Goal: Information Seeking & Learning: Learn about a topic

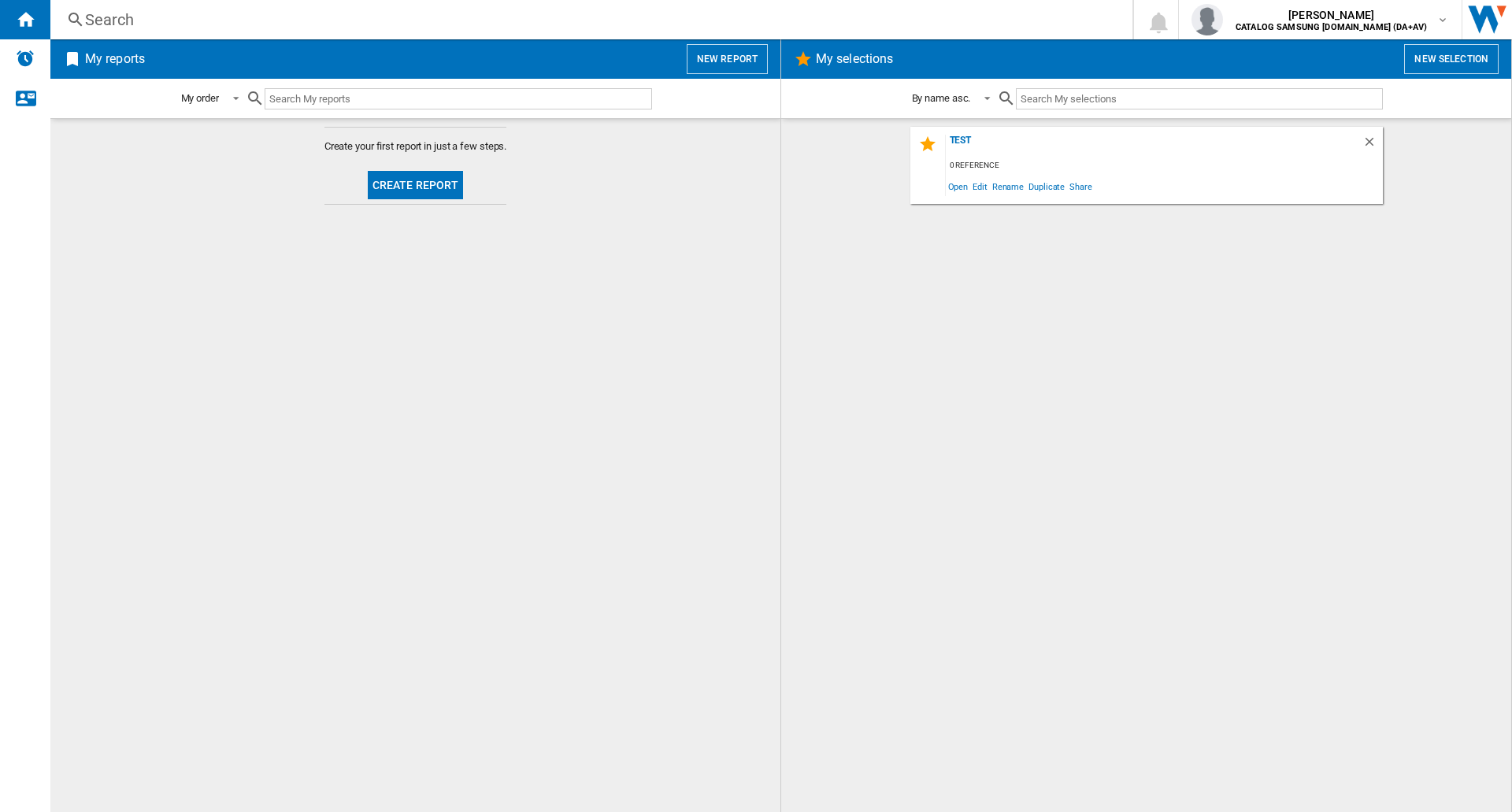
click at [132, 18] on div "Search" at bounding box center [588, 19] width 1006 height 22
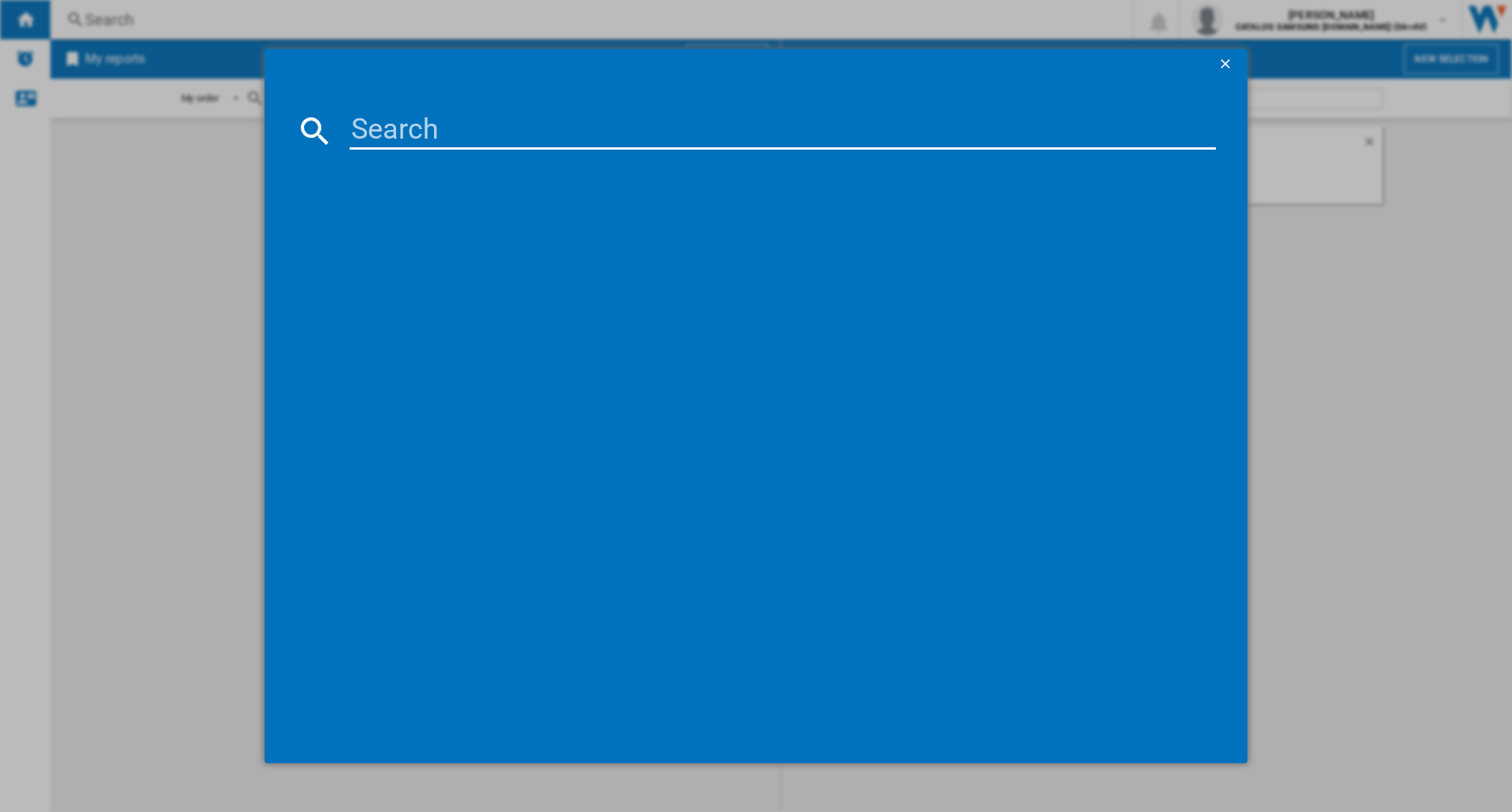
click at [388, 141] on input at bounding box center [783, 130] width 866 height 38
type input "50U8000F"
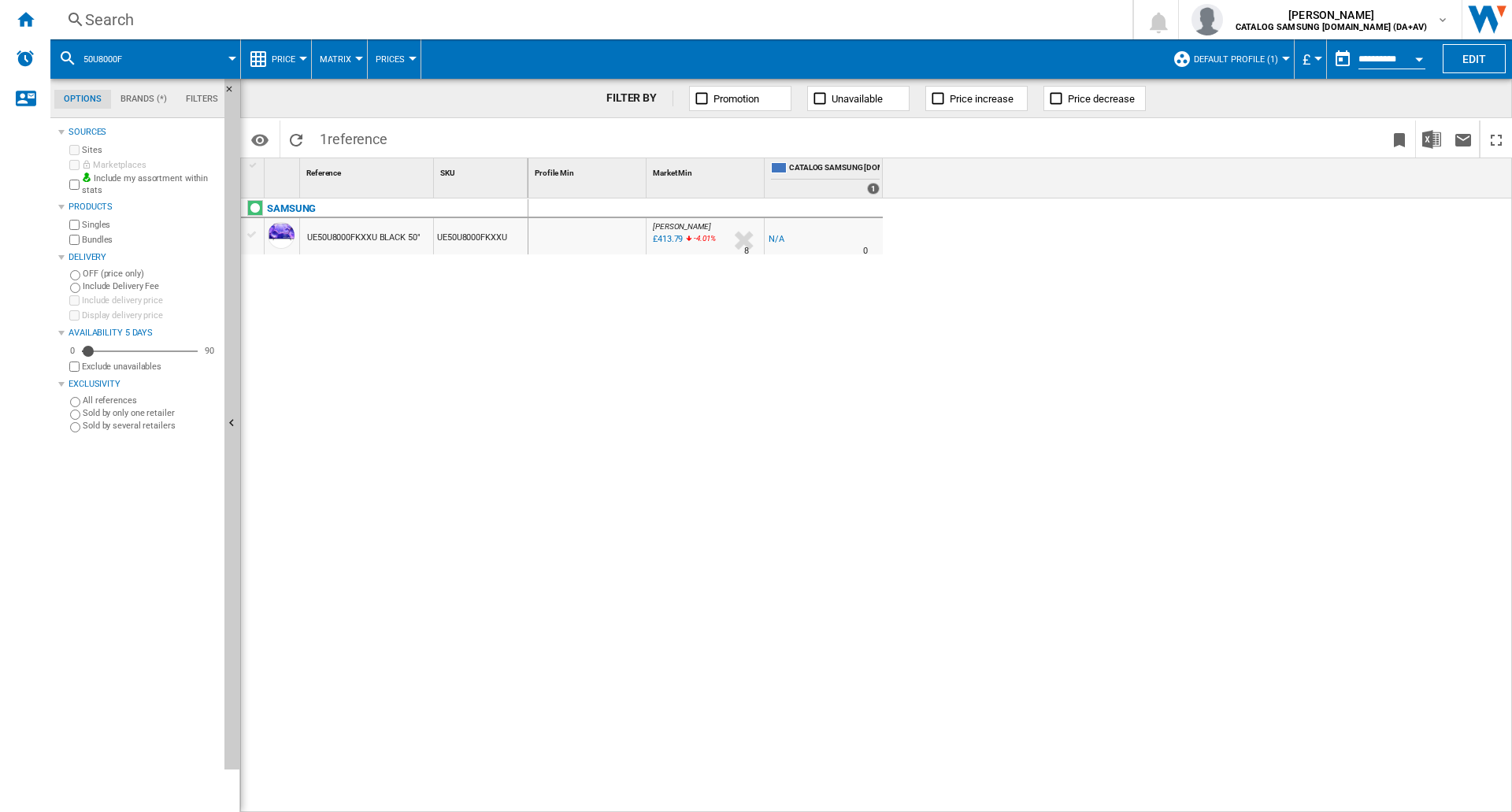
click at [1270, 59] on span "Default profile (1)" at bounding box center [1236, 60] width 84 height 10
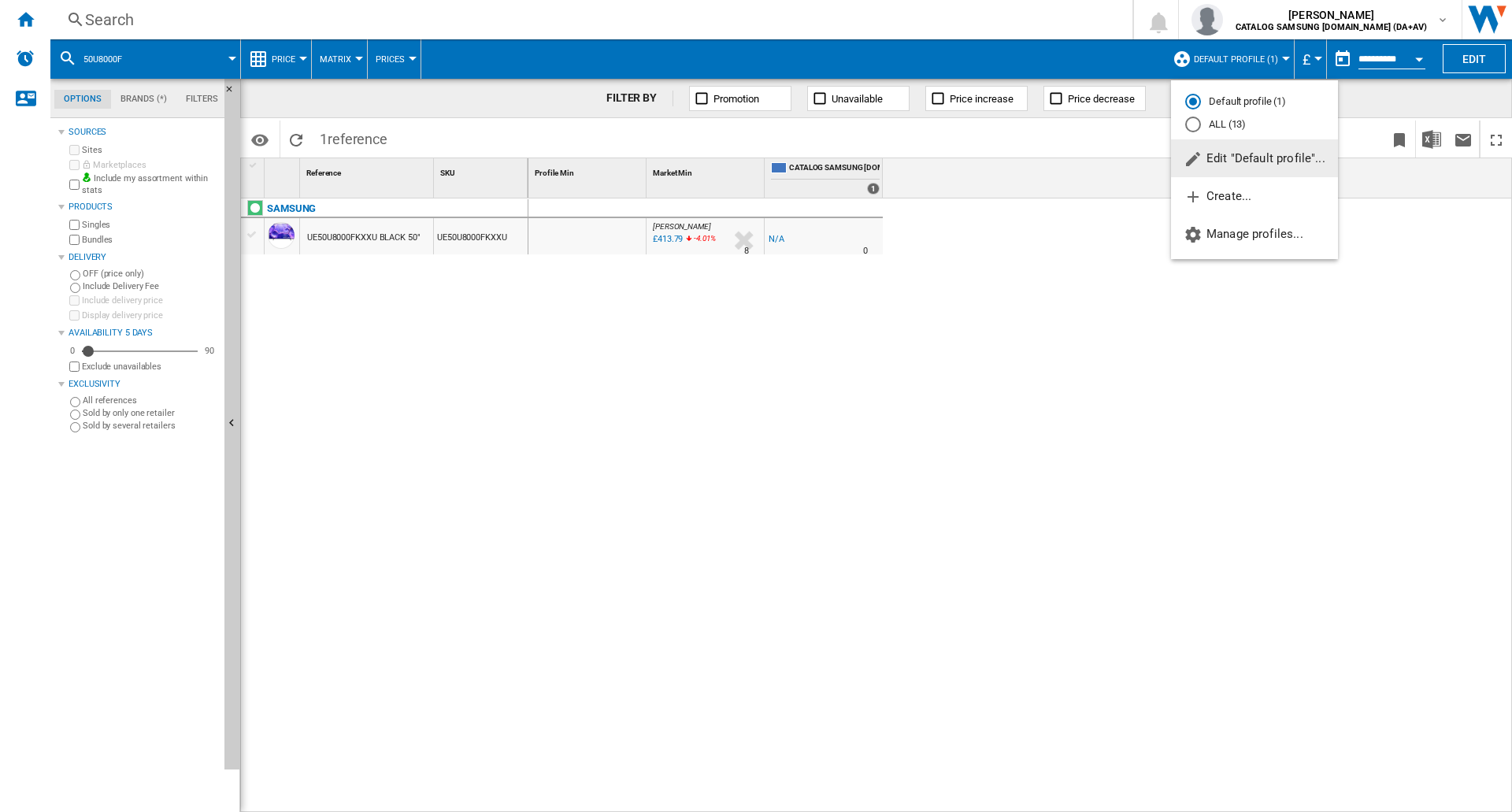
click at [1224, 122] on md-radio-button "ALL (13)" at bounding box center [1254, 124] width 138 height 15
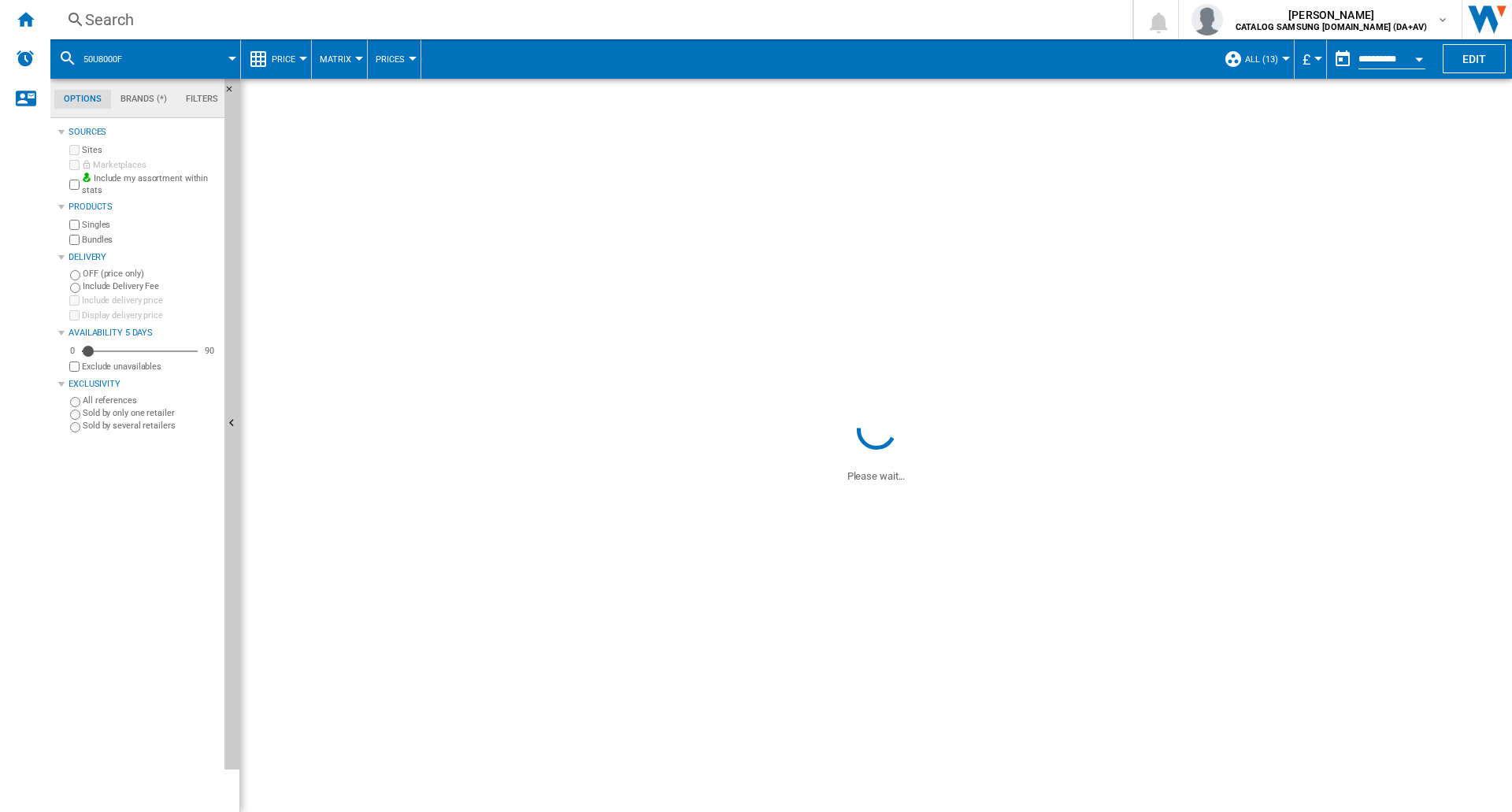
click at [1313, 54] on button "£" at bounding box center [1311, 59] width 16 height 39
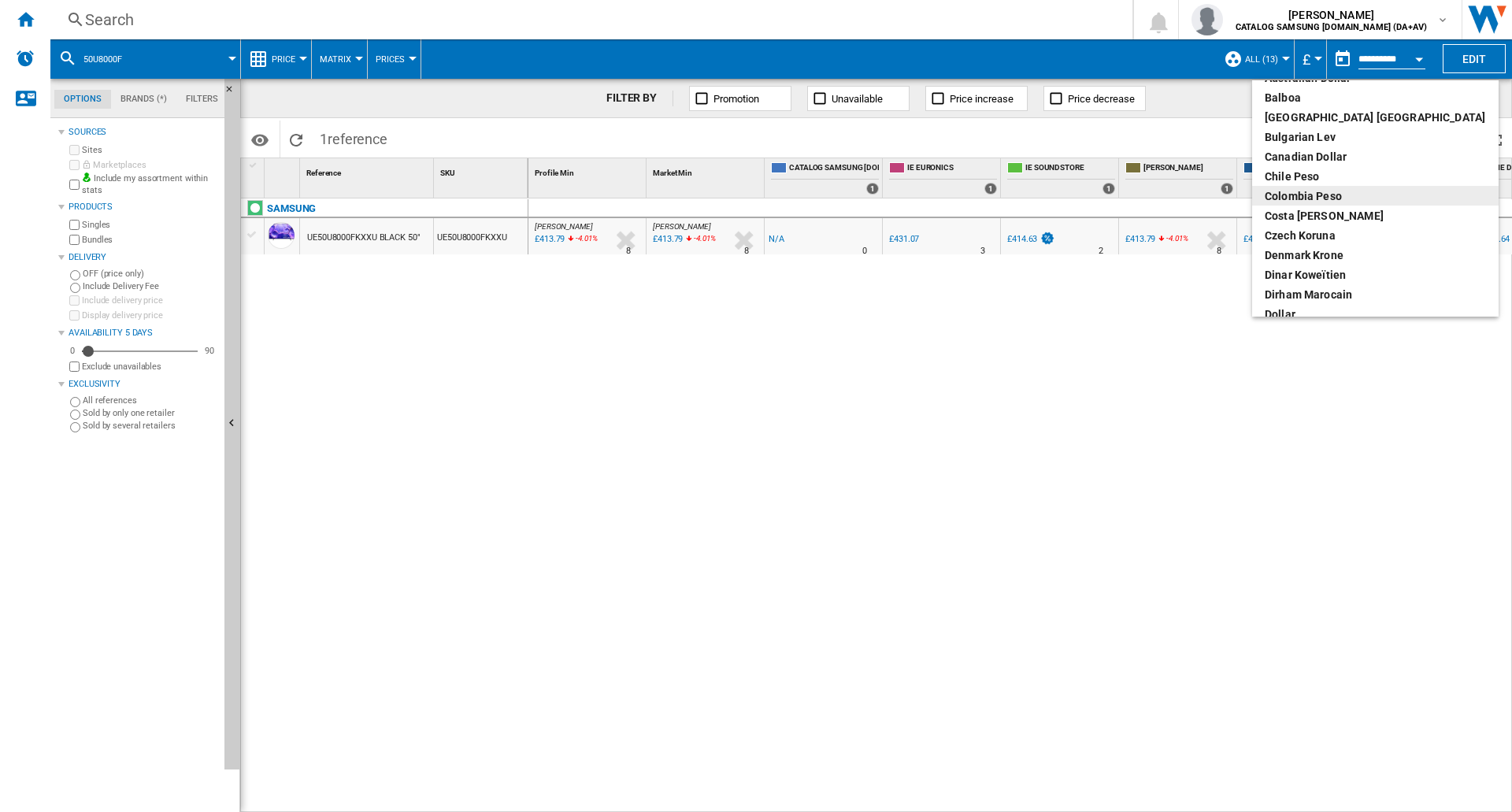
scroll to position [158, 0]
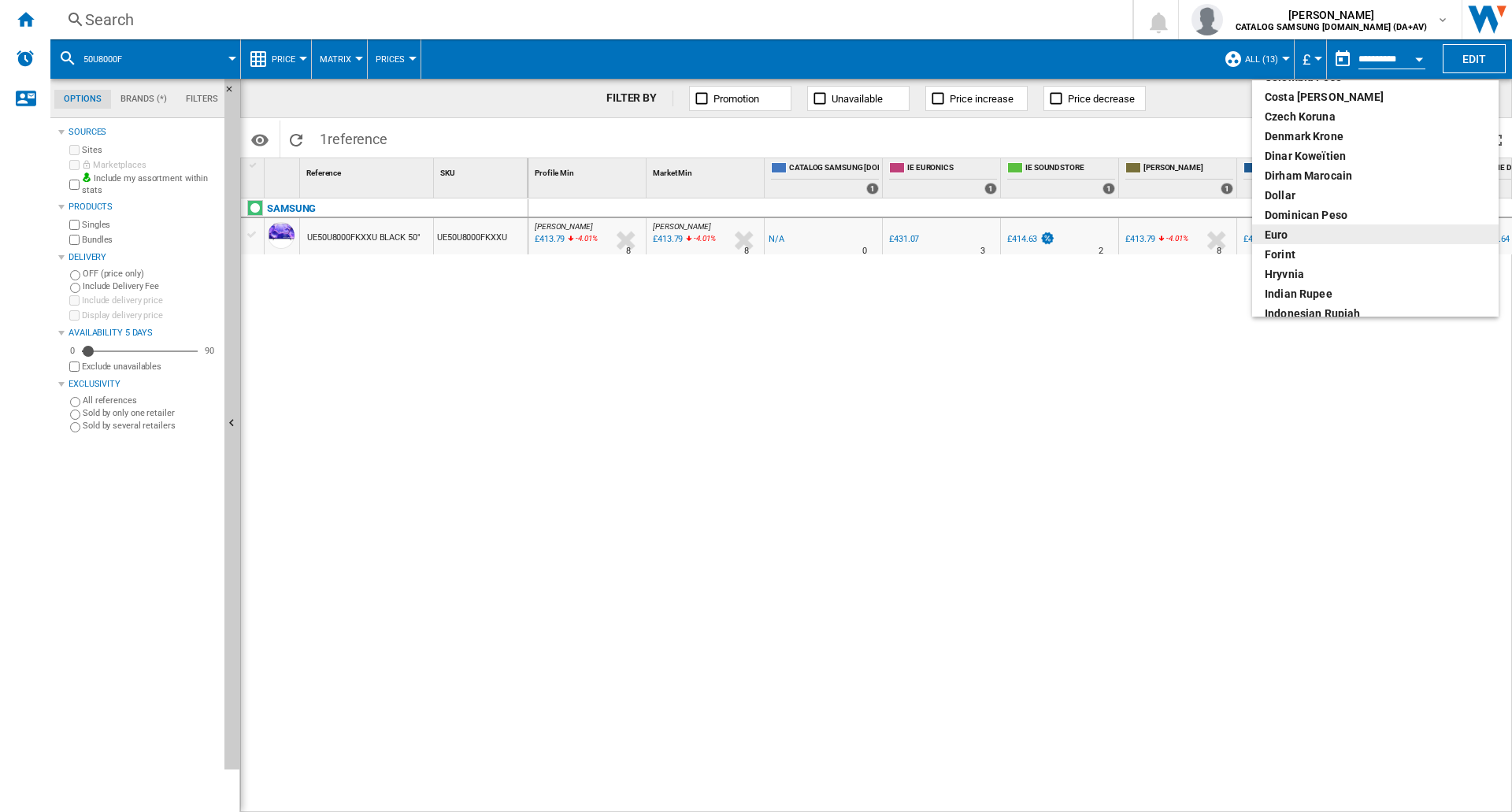
click at [1299, 236] on div "euro" at bounding box center [1375, 234] width 221 height 16
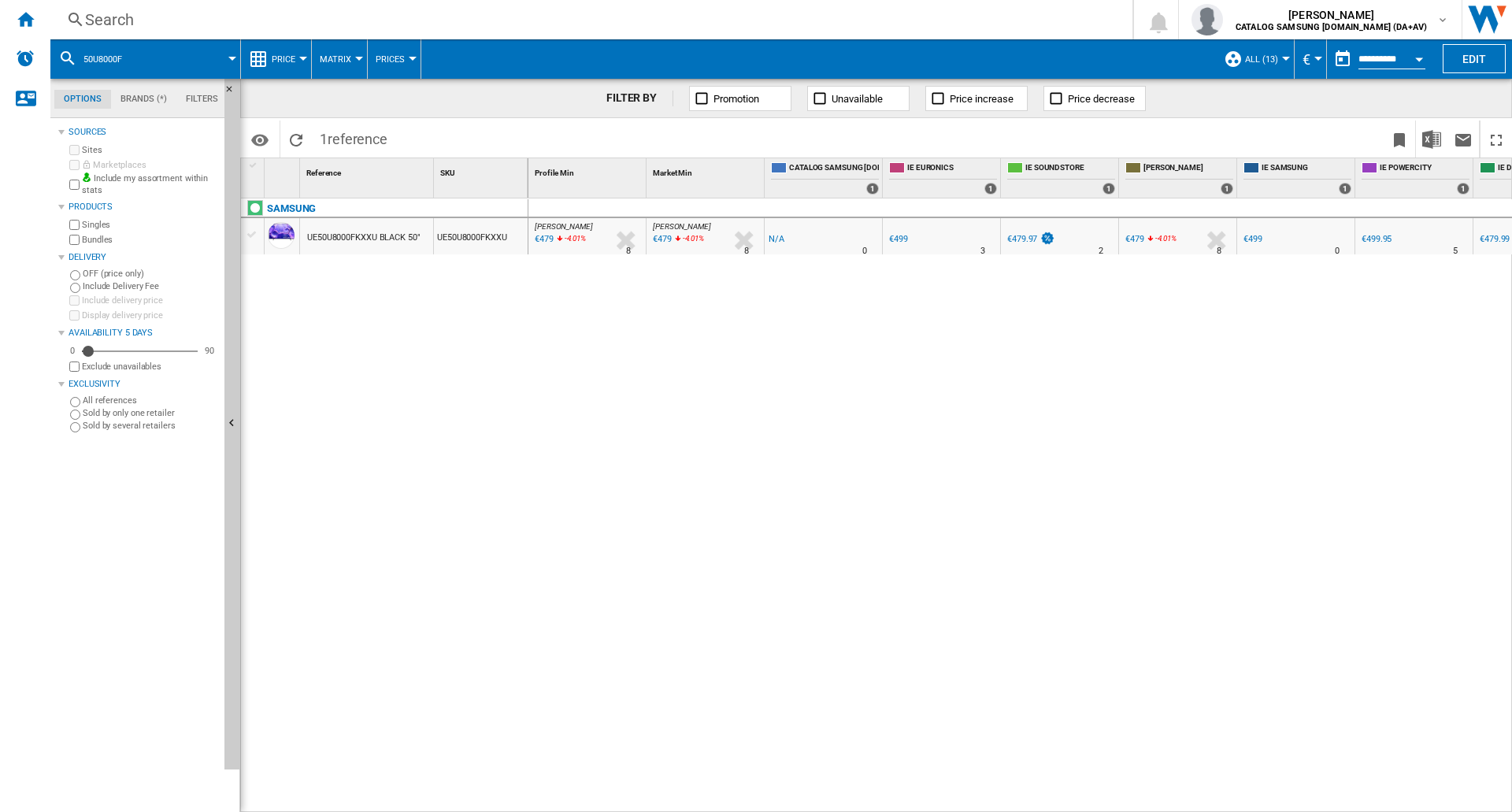
click at [294, 60] on span "Price" at bounding box center [283, 60] width 24 height 10
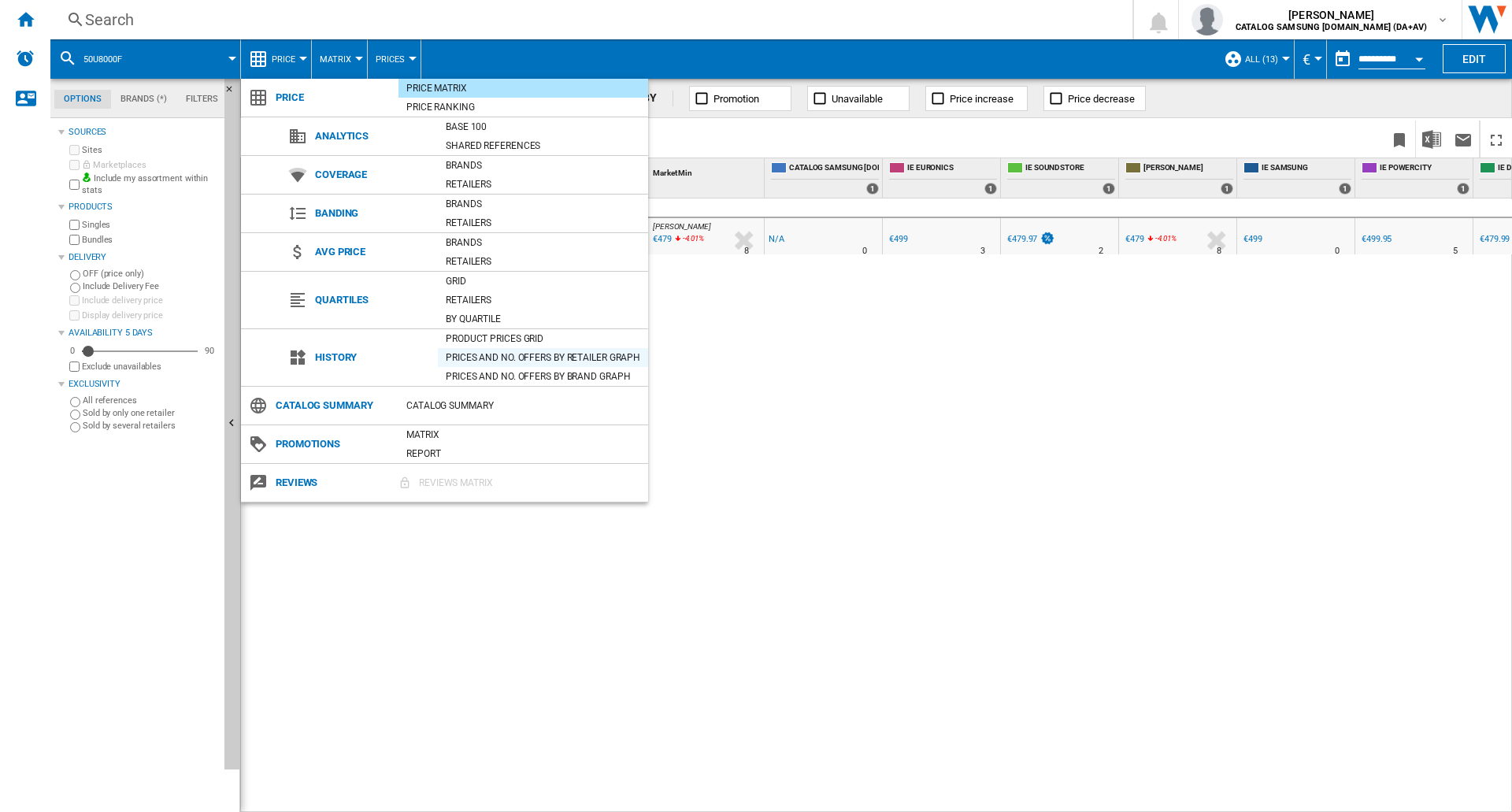
click at [489, 358] on div "Prices and No. offers by retailer graph" at bounding box center [542, 358] width 210 height 16
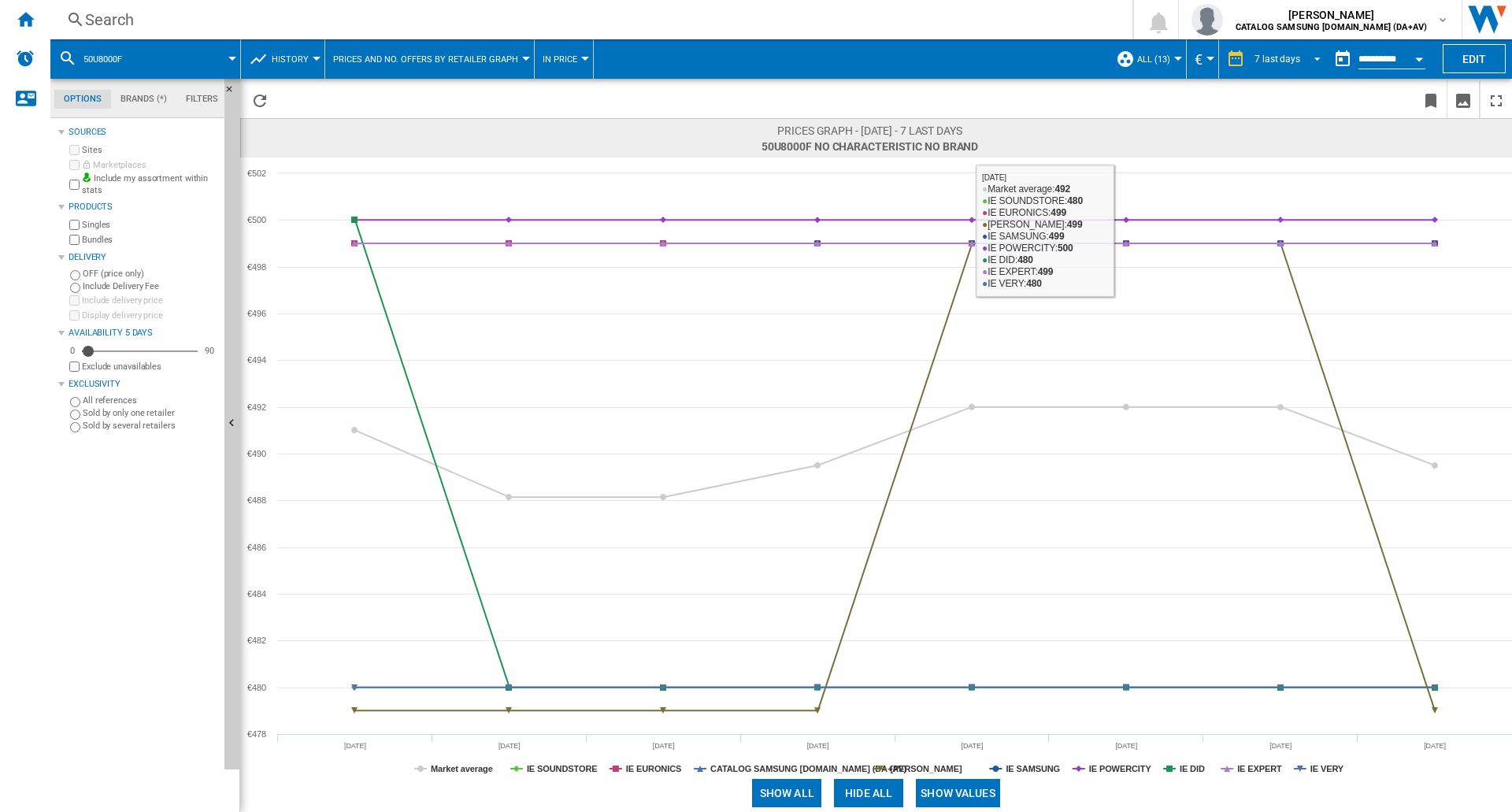
click at [1290, 60] on div "7 last days" at bounding box center [1278, 59] width 46 height 11
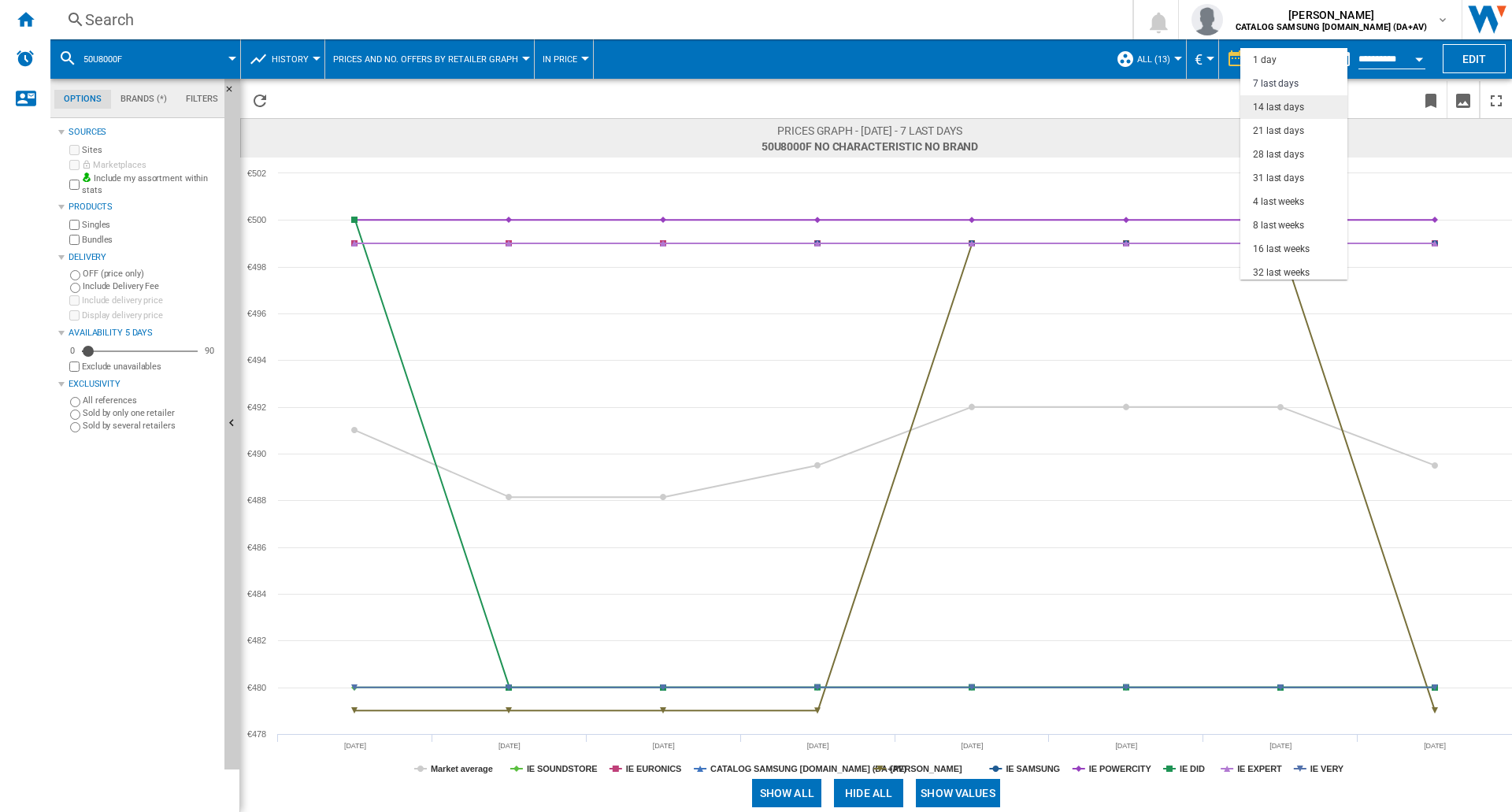
scroll to position [24, 0]
click at [1286, 103] on div "21 last days" at bounding box center [1278, 107] width 51 height 13
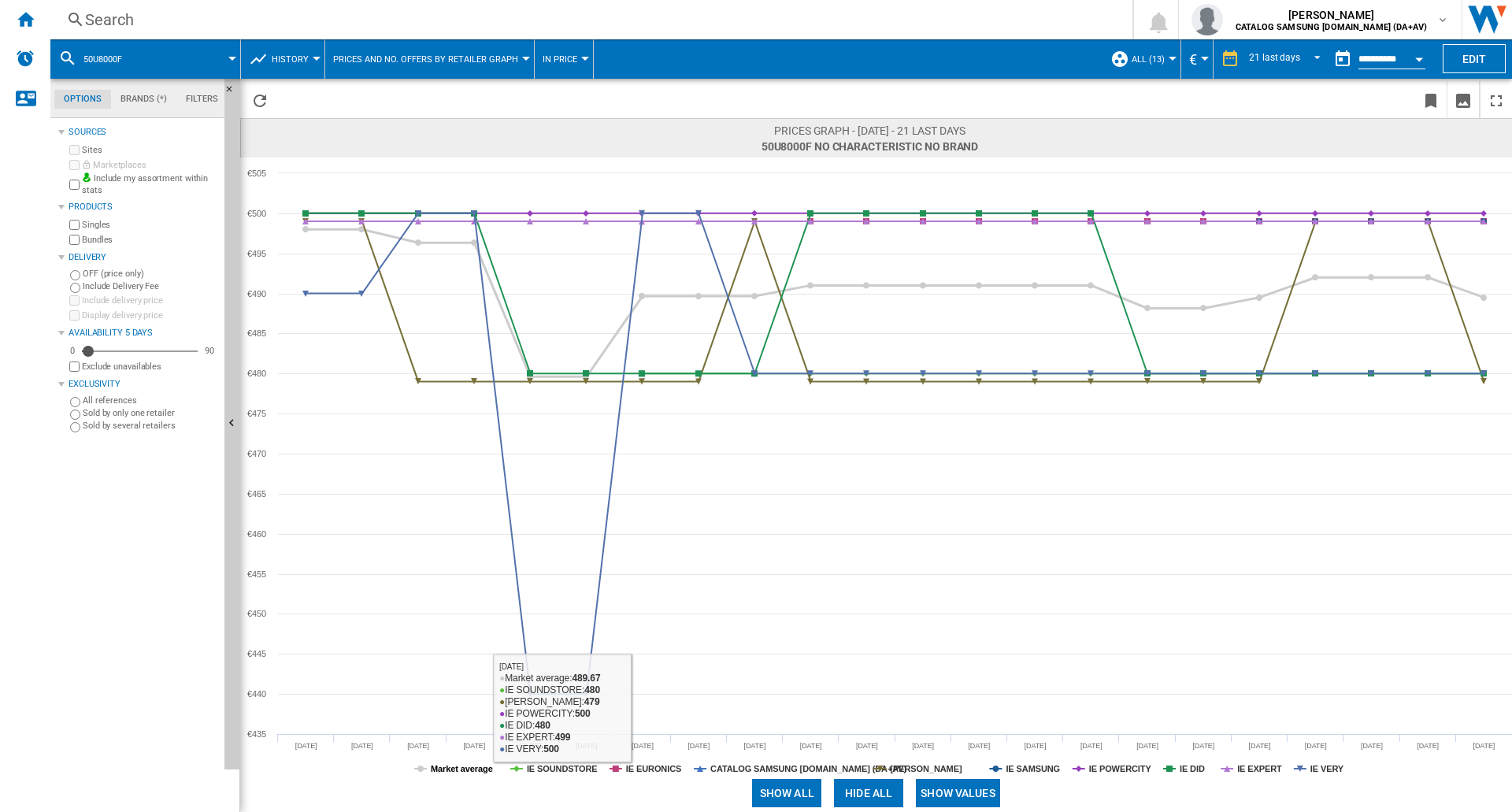
click at [458, 766] on tspan "Market average" at bounding box center [461, 768] width 62 height 10
click at [746, 767] on tspan "CATALOG SAMSUNG [DOMAIN_NAME] (DA+AV)" at bounding box center [808, 768] width 196 height 10
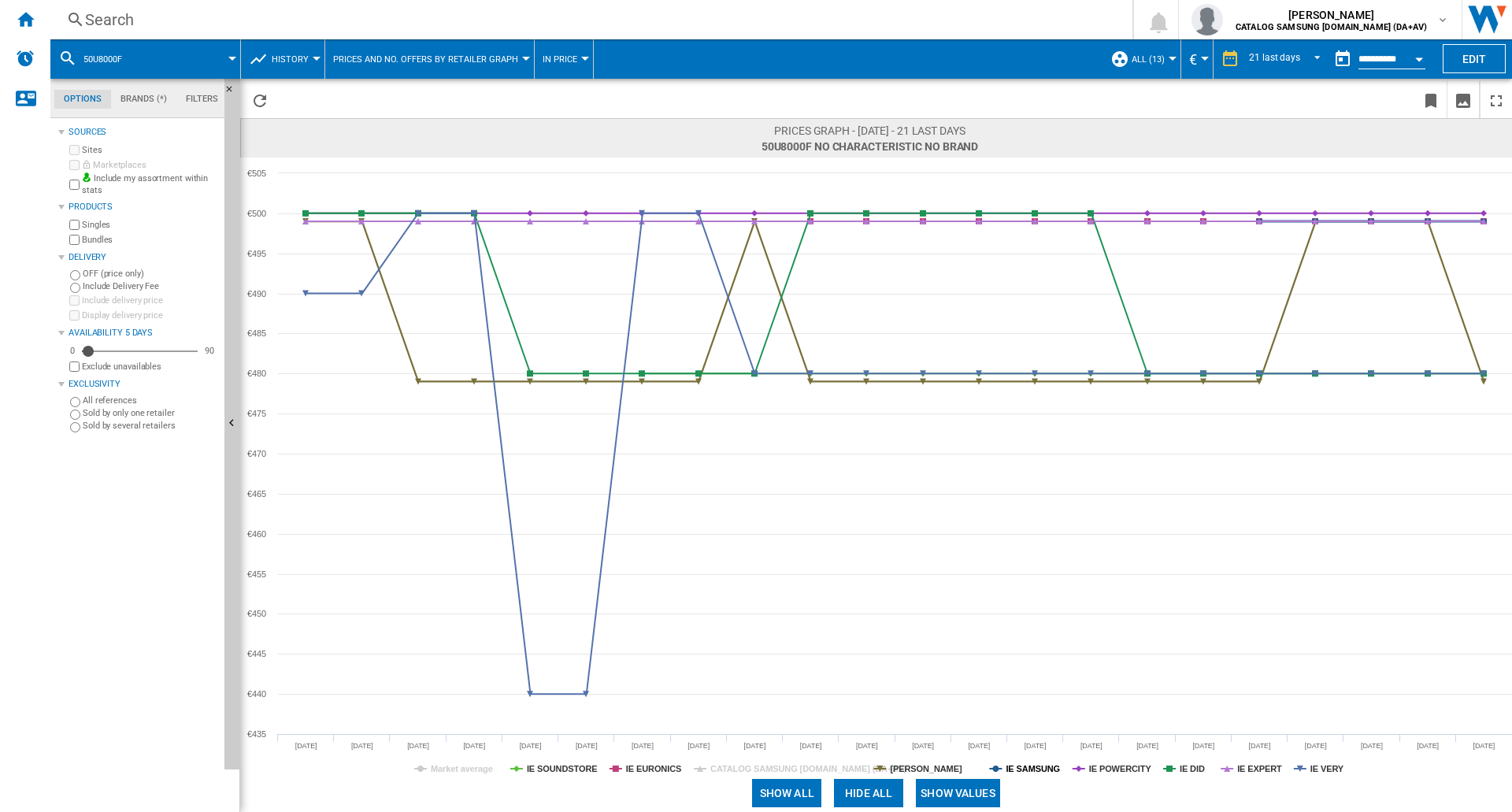
click at [1035, 766] on tspan "IE SAMSUNG" at bounding box center [1032, 768] width 54 height 10
click at [1326, 767] on tspan "IE VERY" at bounding box center [1327, 768] width 34 height 10
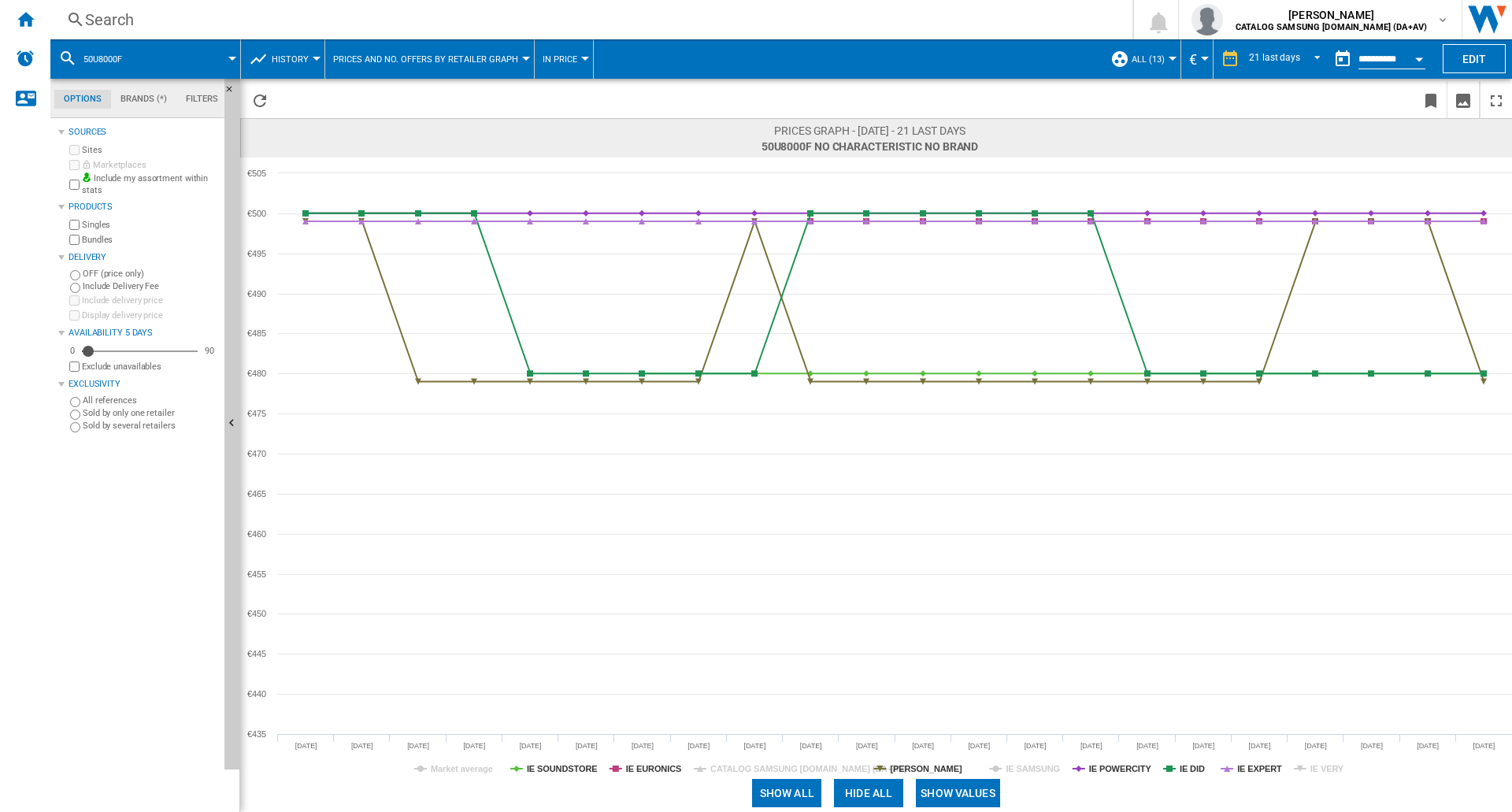
click at [1326, 767] on tspan "IE VERY" at bounding box center [1327, 768] width 34 height 10
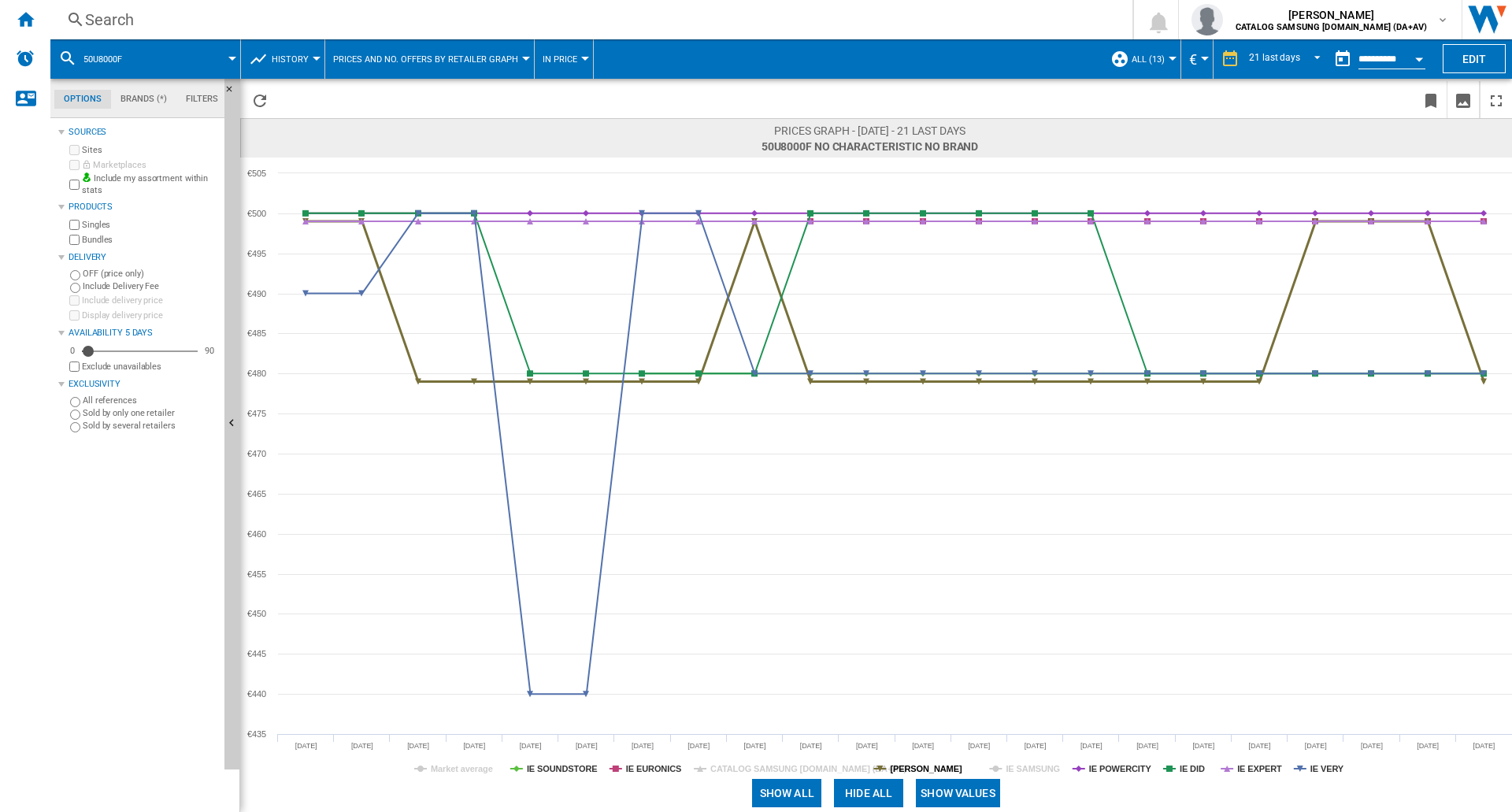
click at [929, 766] on tspan "[PERSON_NAME]" at bounding box center [926, 768] width 72 height 10
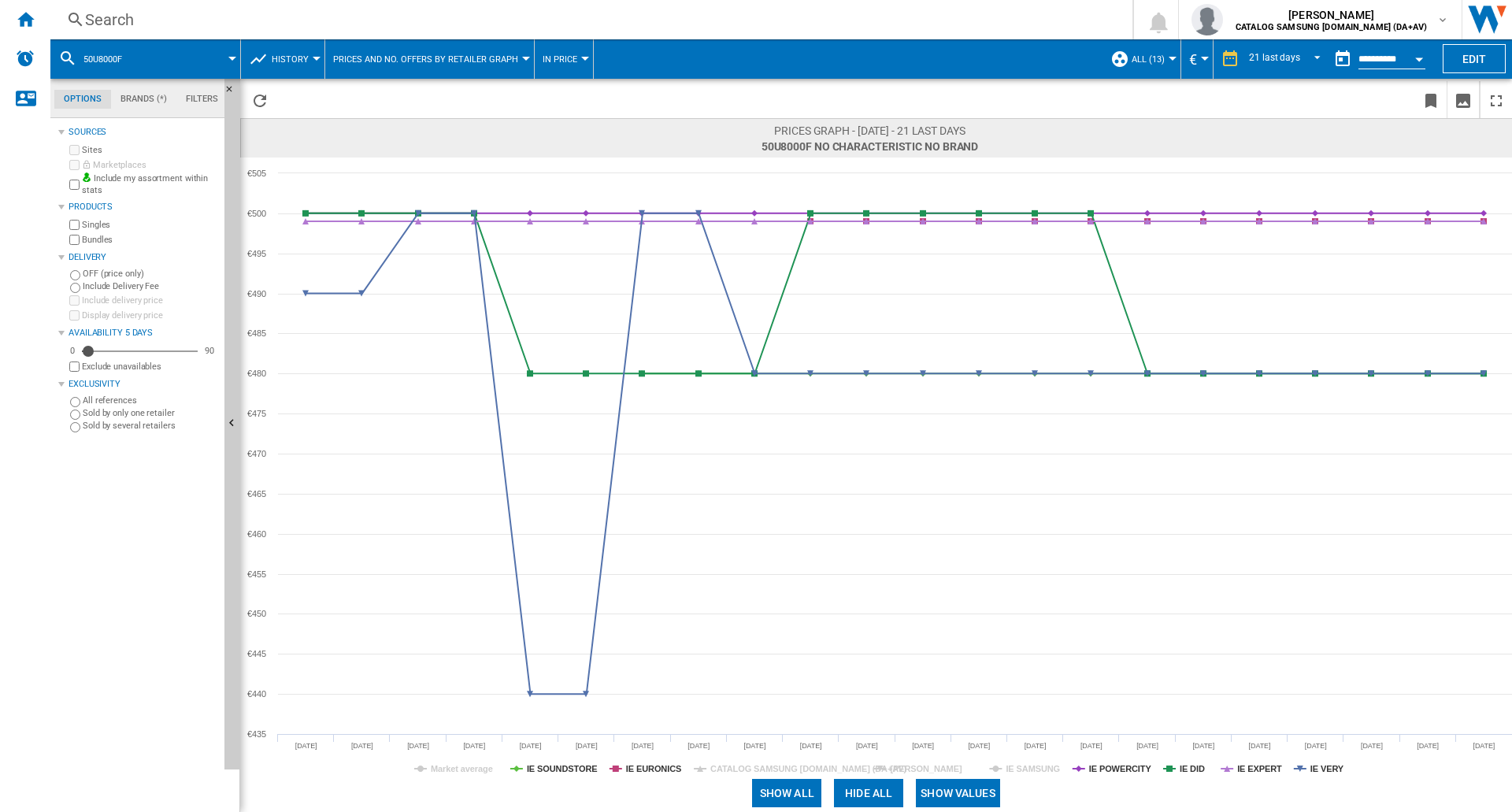
click at [929, 766] on tspan "[PERSON_NAME]" at bounding box center [926, 768] width 72 height 10
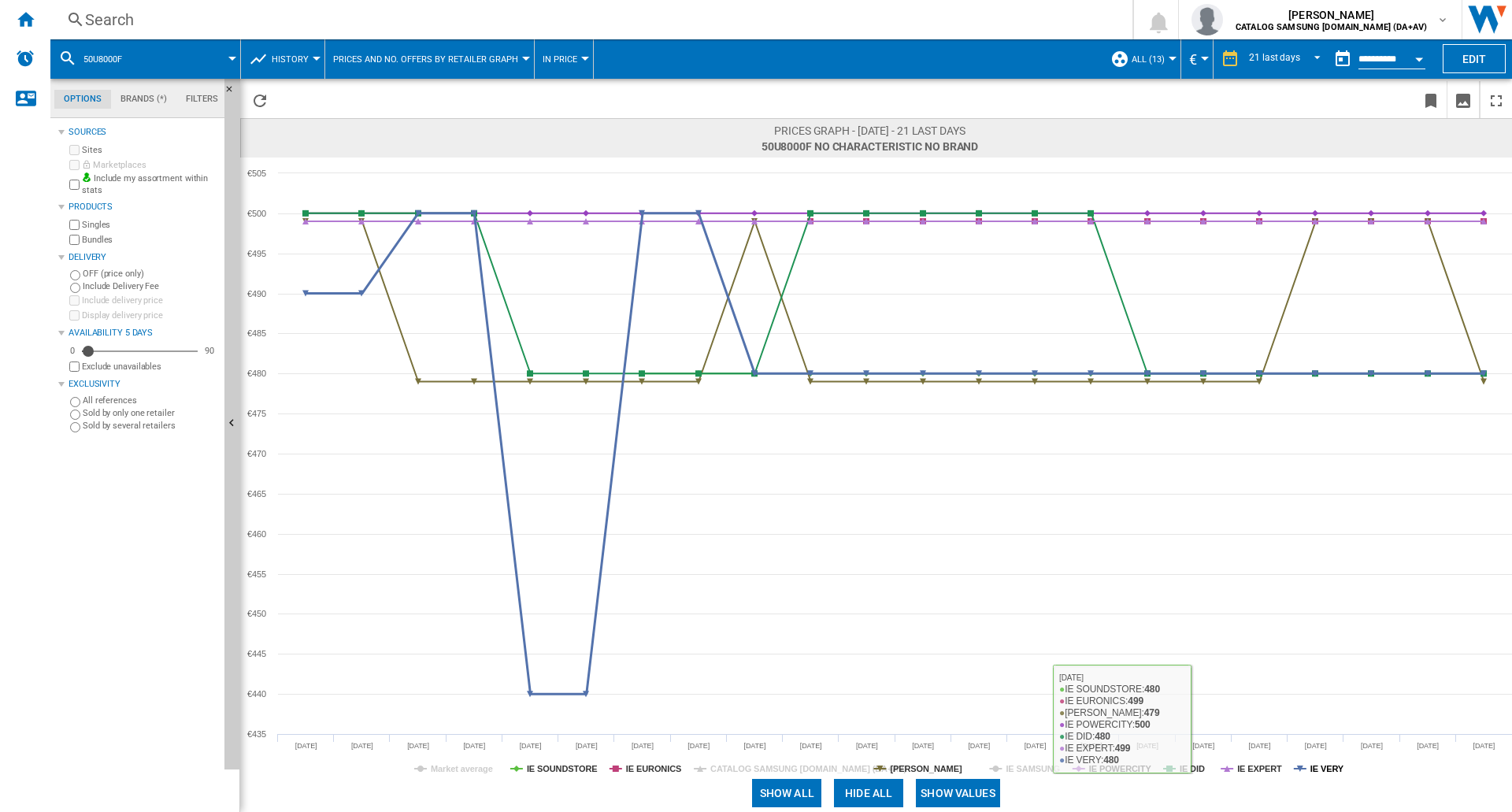
click at [1331, 766] on tspan "IE VERY" at bounding box center [1327, 768] width 34 height 10
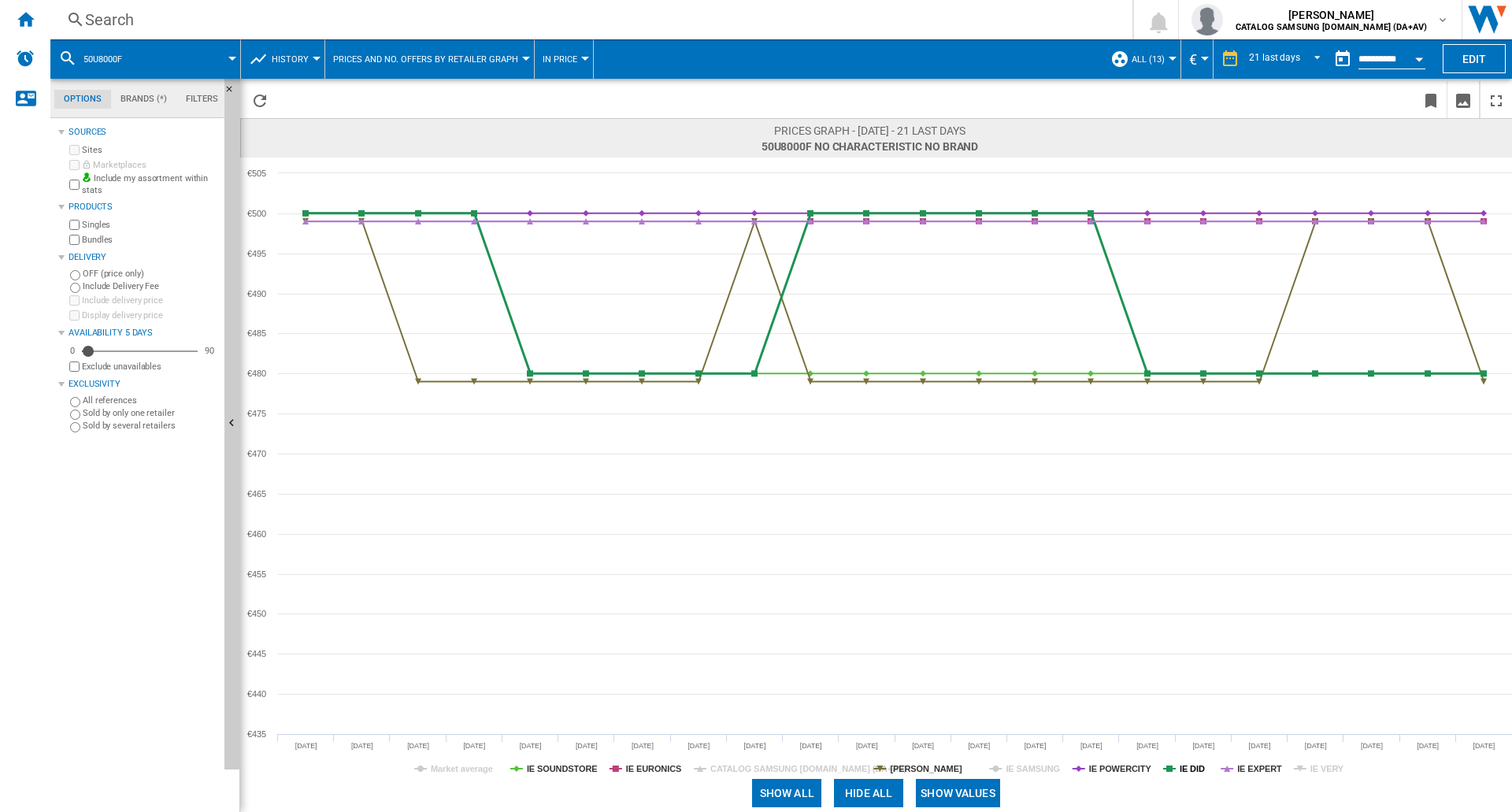
click at [1192, 769] on tspan "IE DID" at bounding box center [1192, 768] width 25 height 10
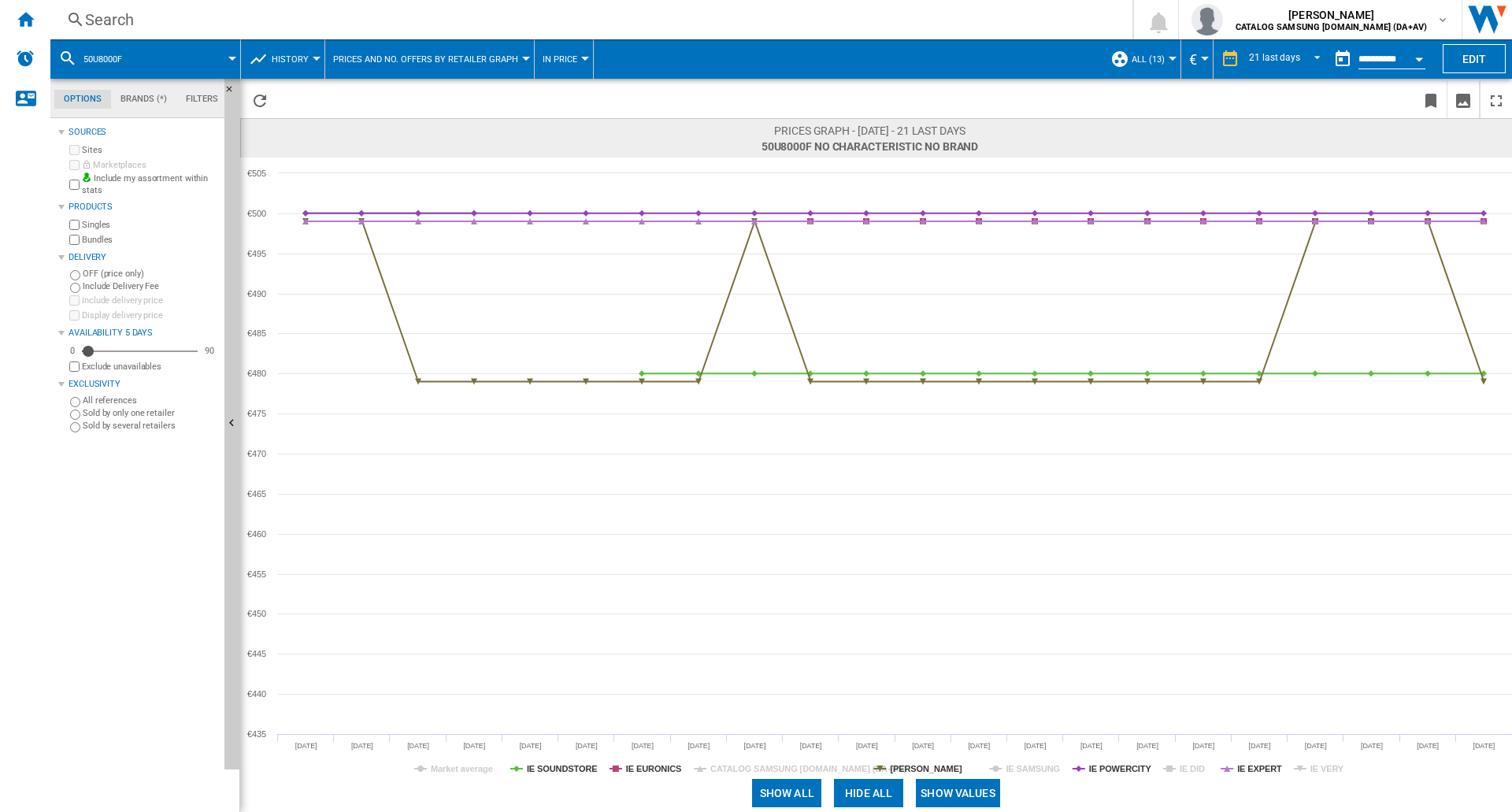
click at [1192, 769] on tspan "IE DID" at bounding box center [1192, 768] width 25 height 10
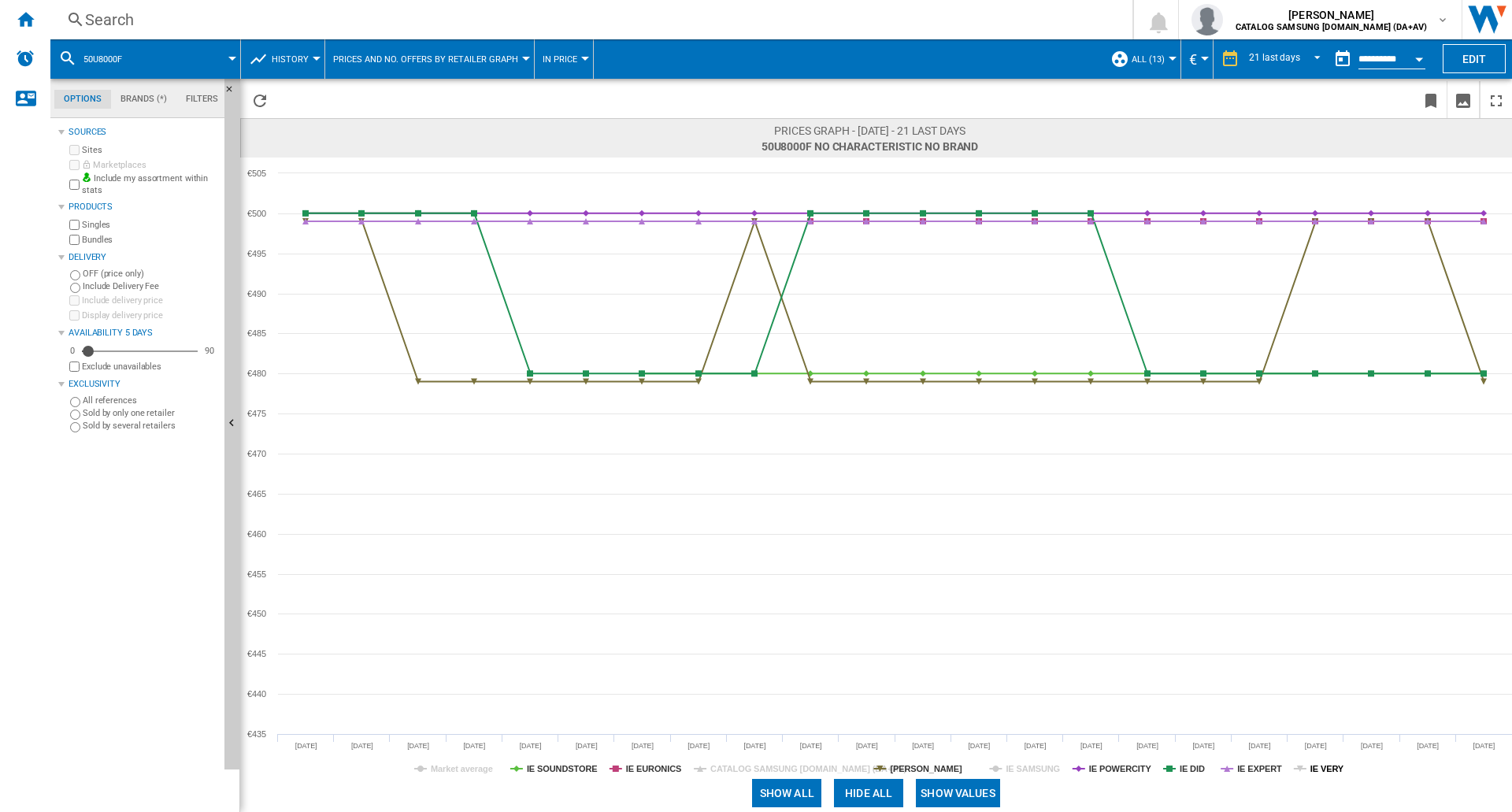
click at [1322, 767] on tspan "IE VERY" at bounding box center [1327, 768] width 34 height 10
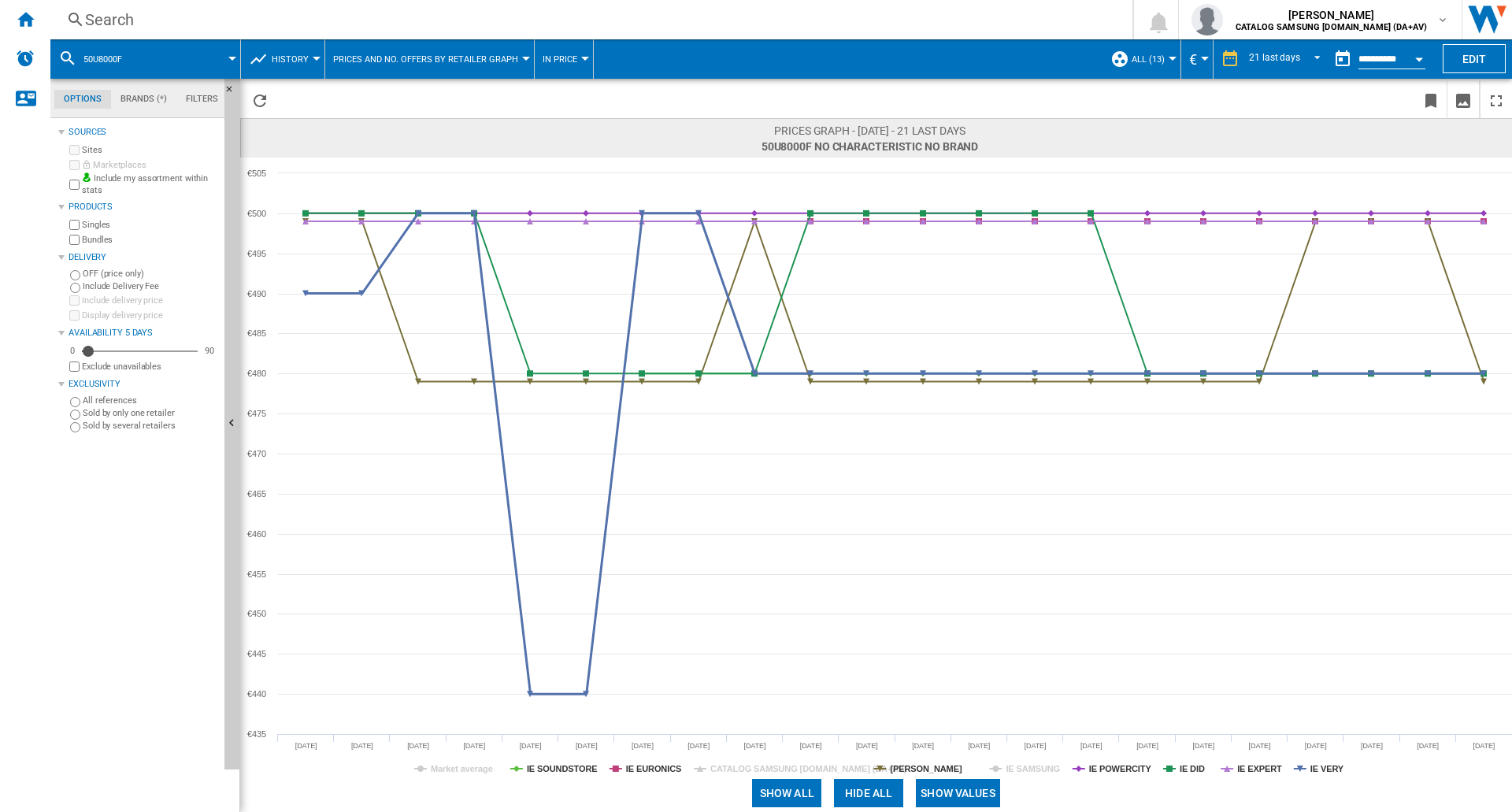
click at [1322, 767] on tspan "IE VERY" at bounding box center [1327, 768] width 34 height 10
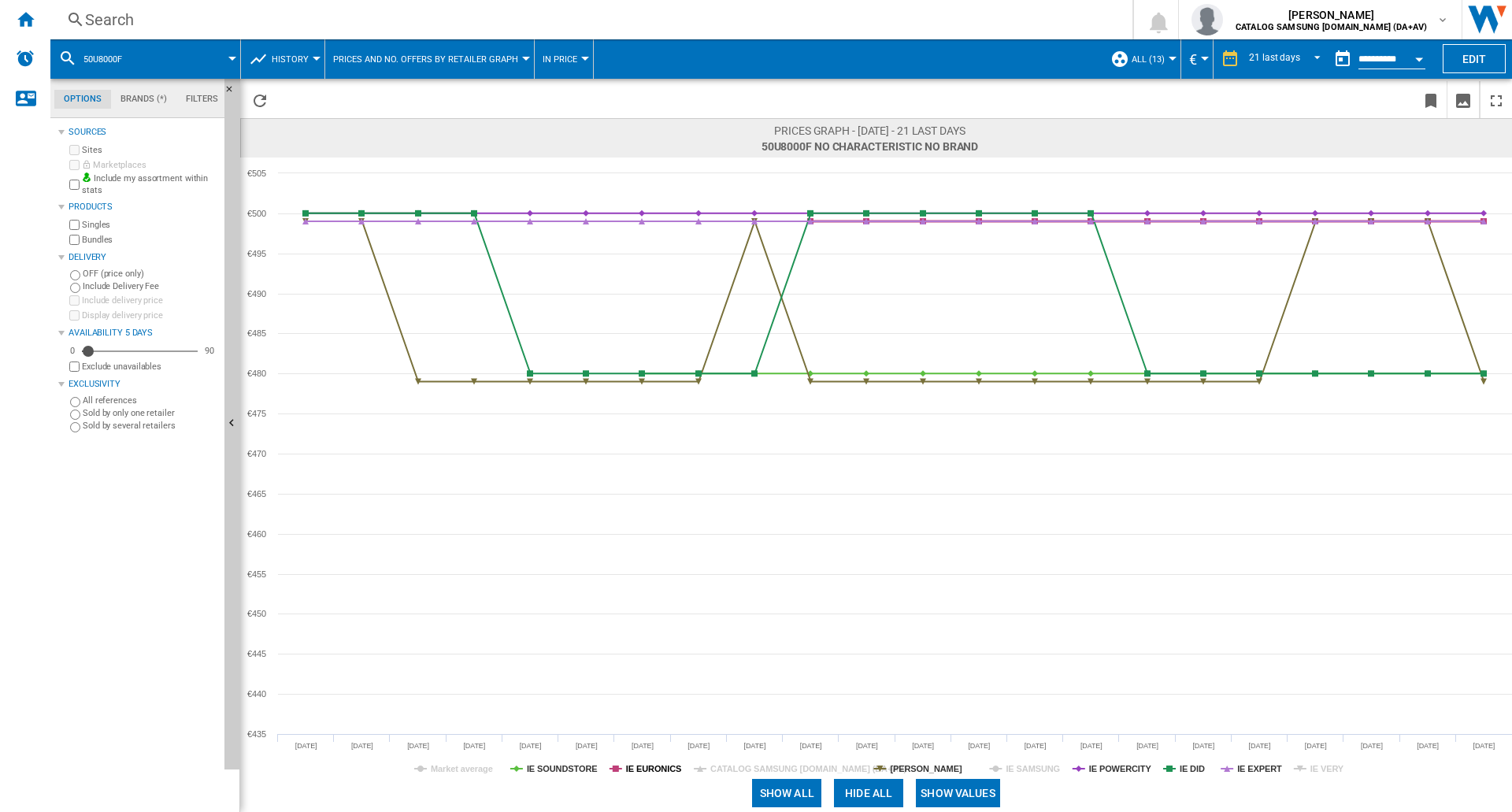
click at [652, 768] on tspan "IE EURONICS" at bounding box center [653, 768] width 55 height 10
click at [1112, 766] on tspan "IE POWERCITY" at bounding box center [1121, 768] width 63 height 10
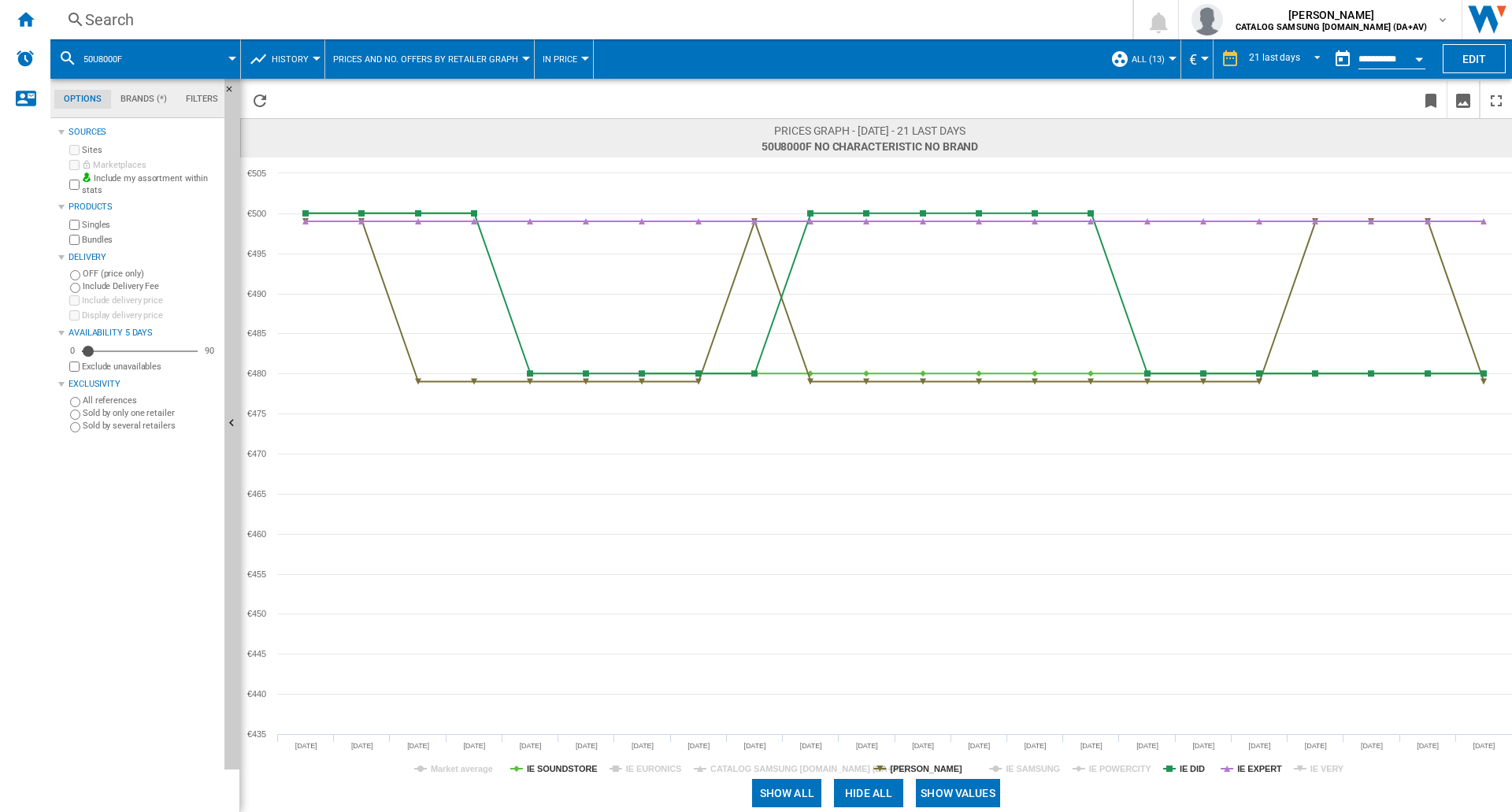
click at [1137, 766] on tspan "IE POWERCITY" at bounding box center [1121, 768] width 63 height 10
click at [1249, 766] on tspan "IE EXPERT" at bounding box center [1259, 768] width 45 height 10
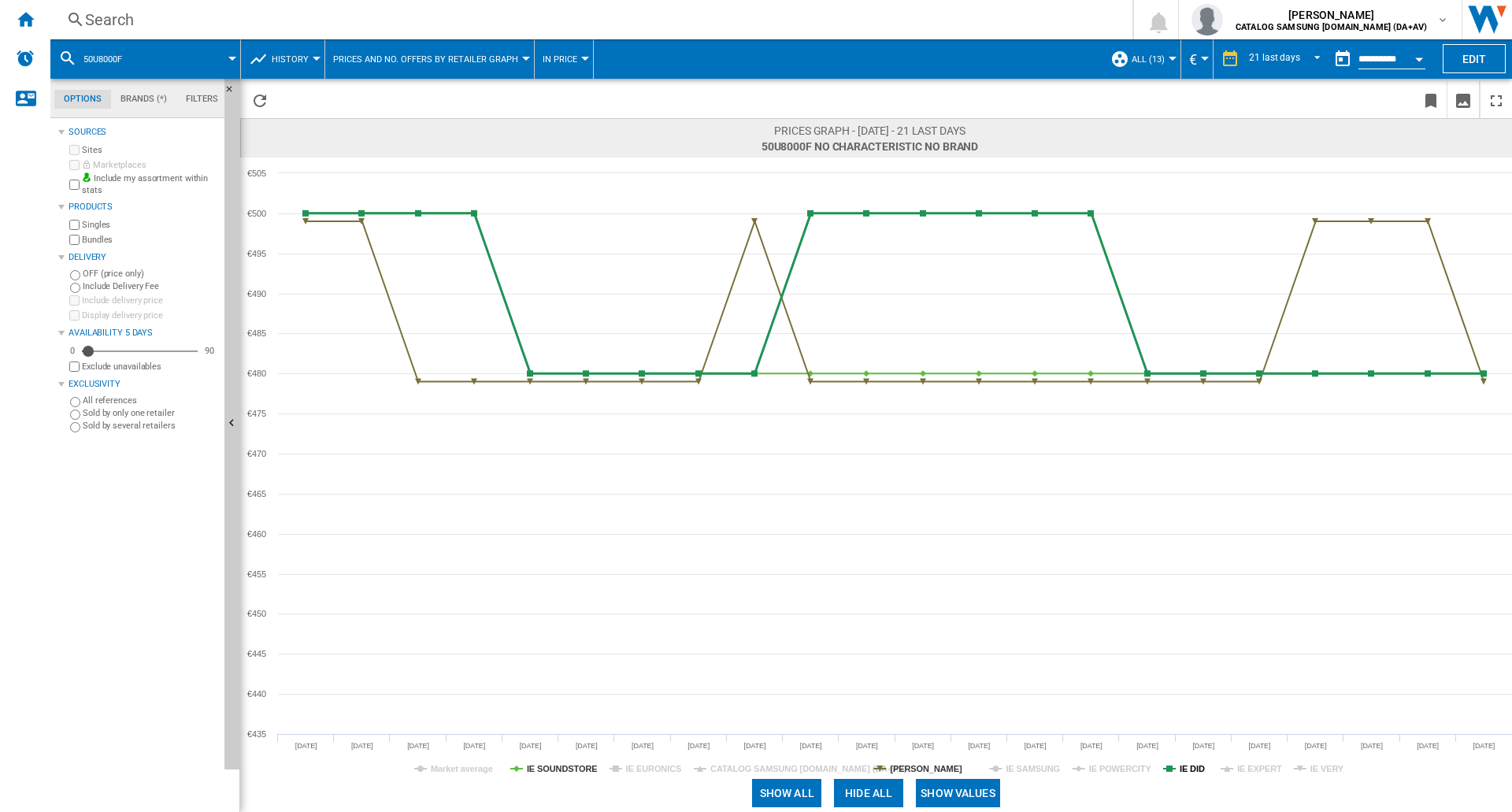
click at [1193, 766] on tspan "IE DID" at bounding box center [1192, 768] width 25 height 10
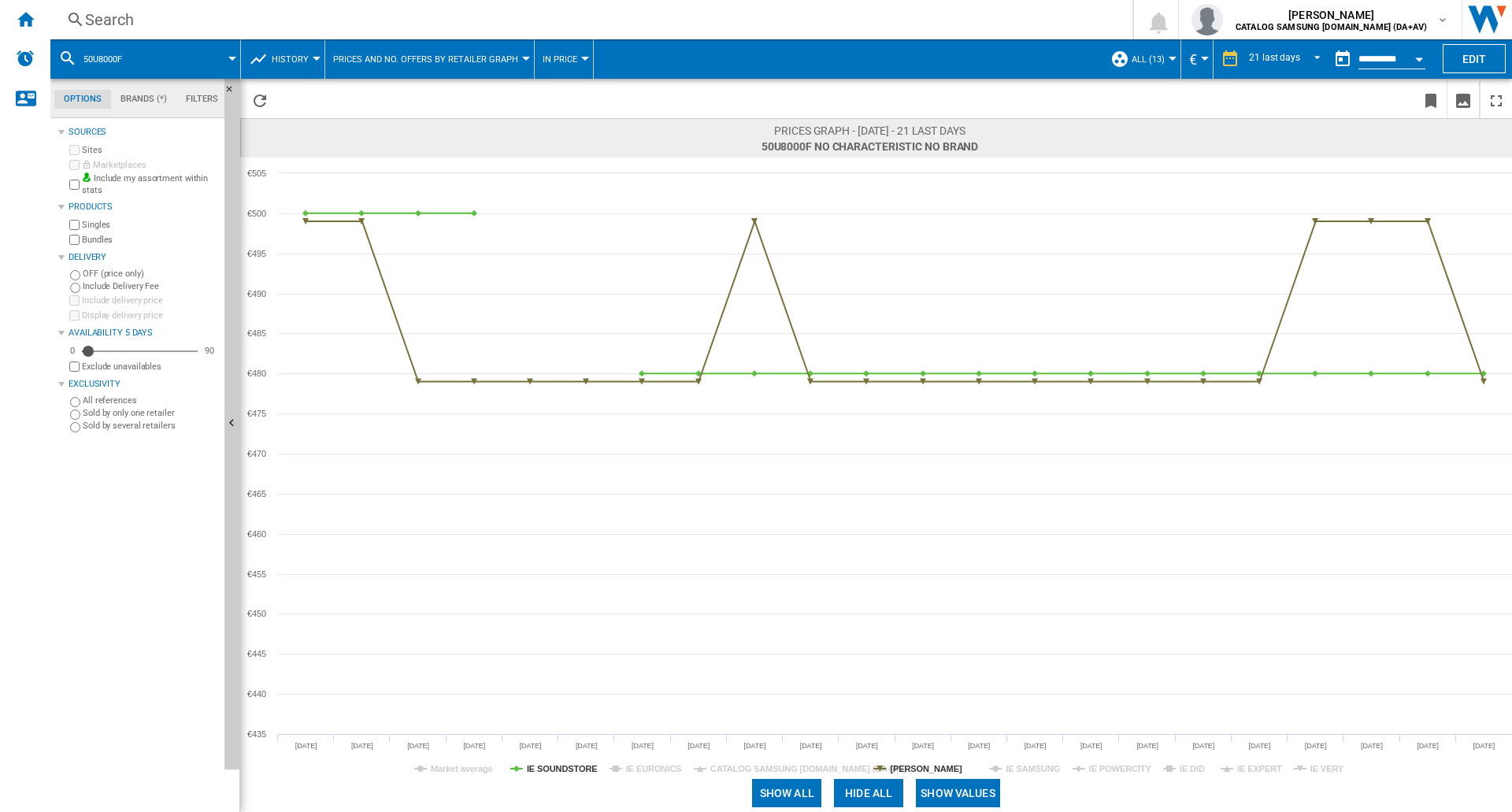
click at [1193, 766] on tspan "IE DID" at bounding box center [1192, 768] width 25 height 10
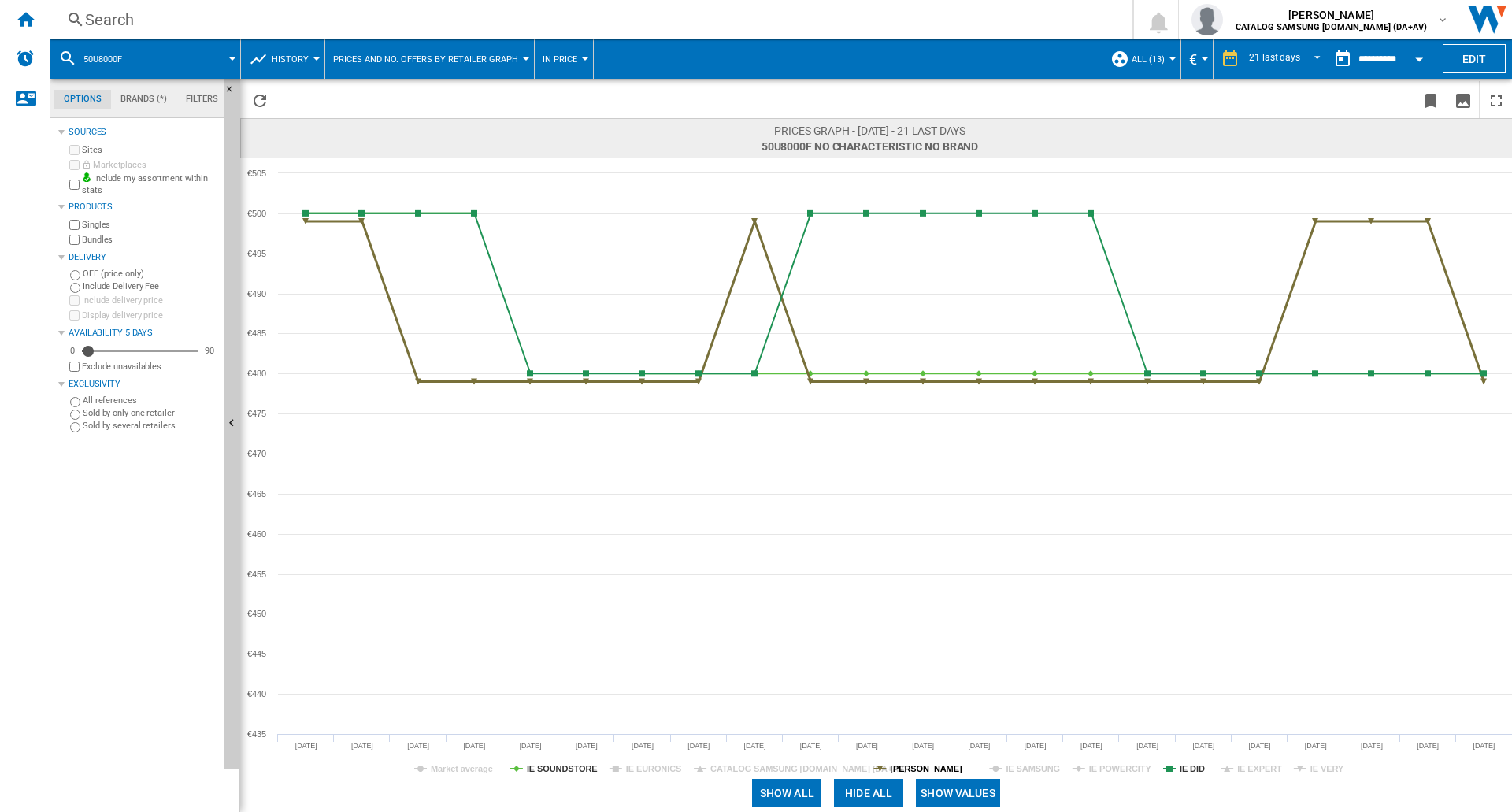
click at [935, 770] on tspan "[PERSON_NAME]" at bounding box center [926, 768] width 72 height 10
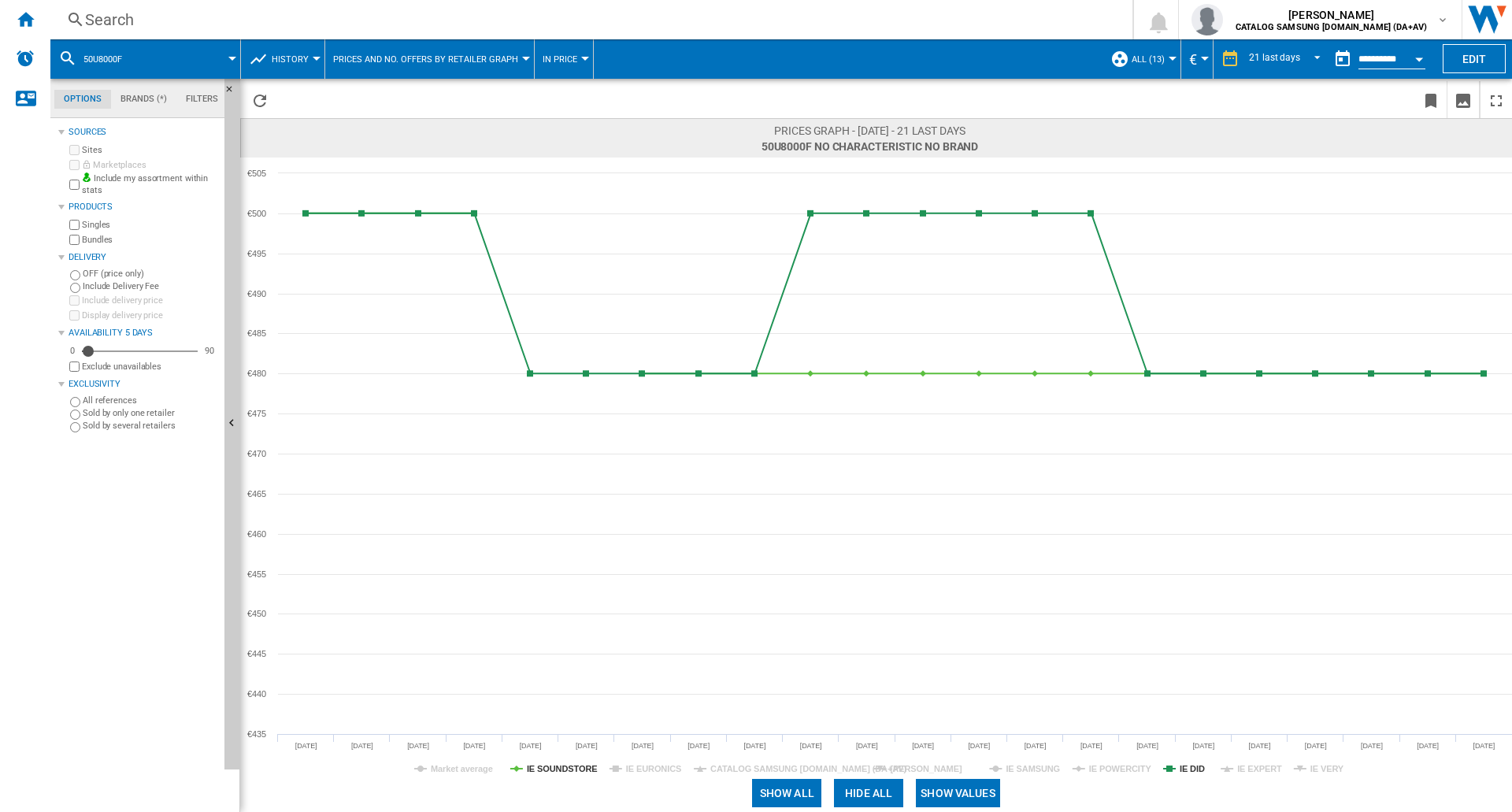
click at [935, 770] on tspan "[PERSON_NAME]" at bounding box center [926, 768] width 72 height 10
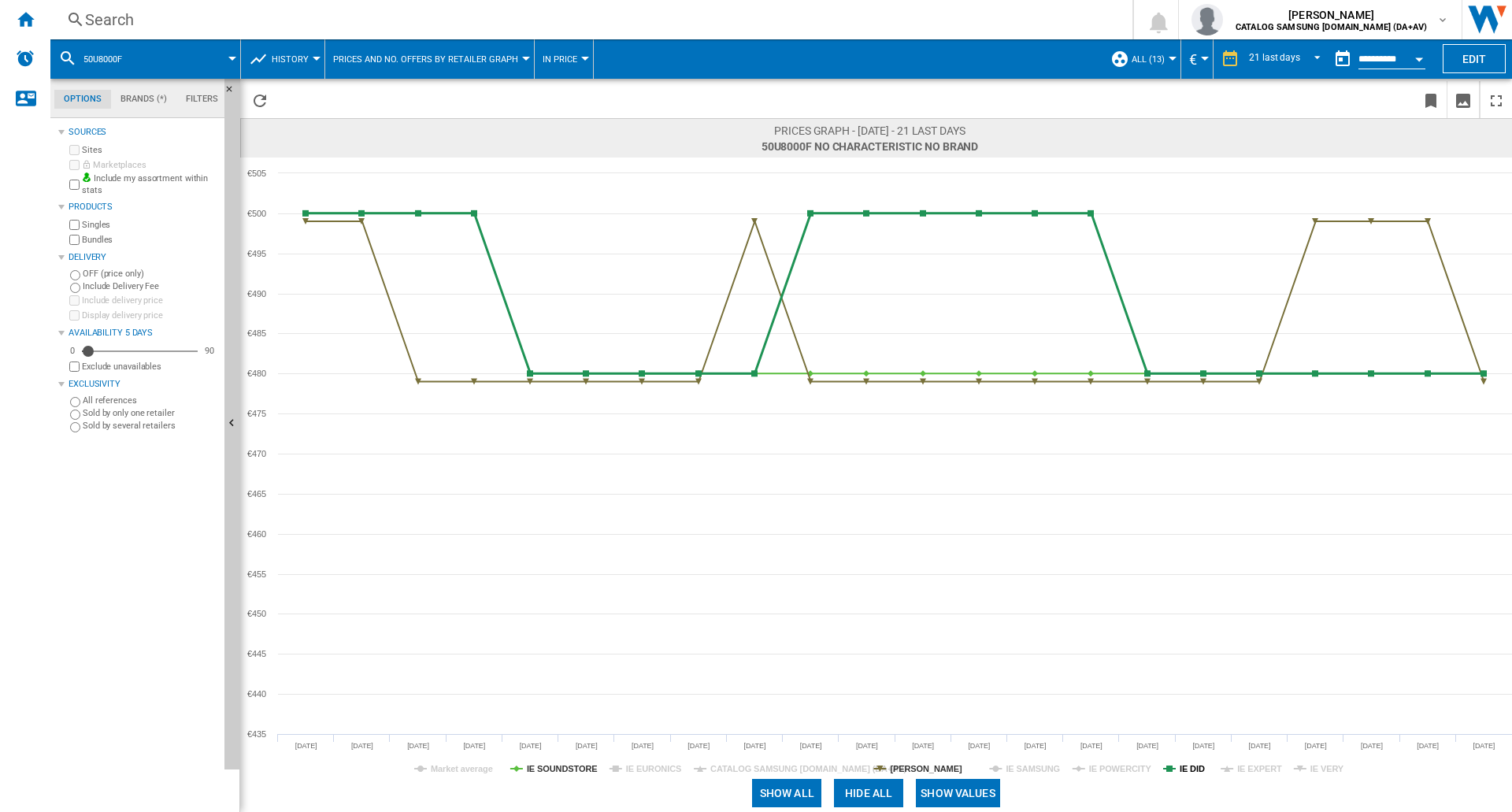
click at [1180, 768] on tspan "IE DID" at bounding box center [1192, 768] width 25 height 10
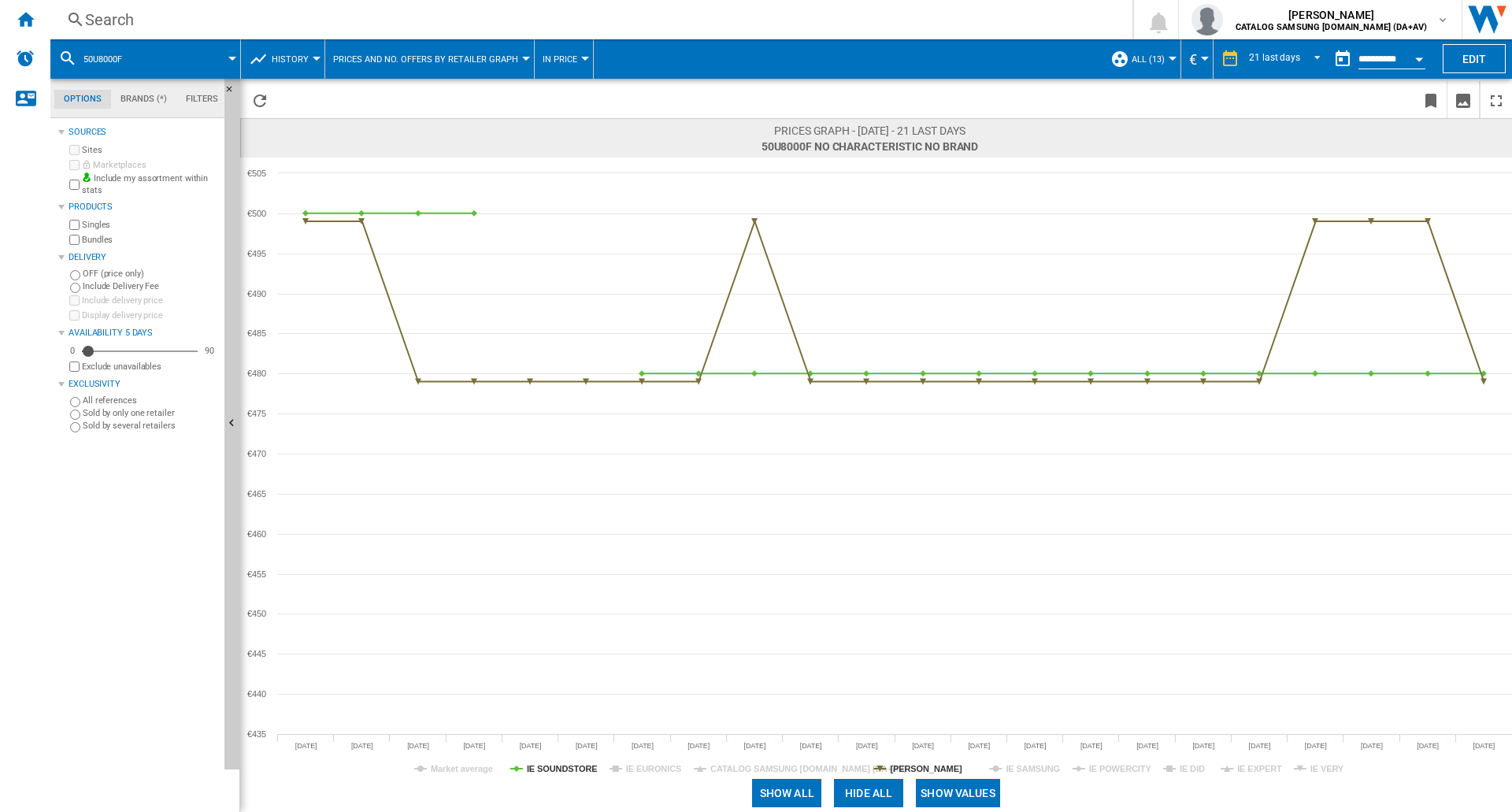
click at [1180, 768] on tspan "IE DID" at bounding box center [1192, 768] width 25 height 10
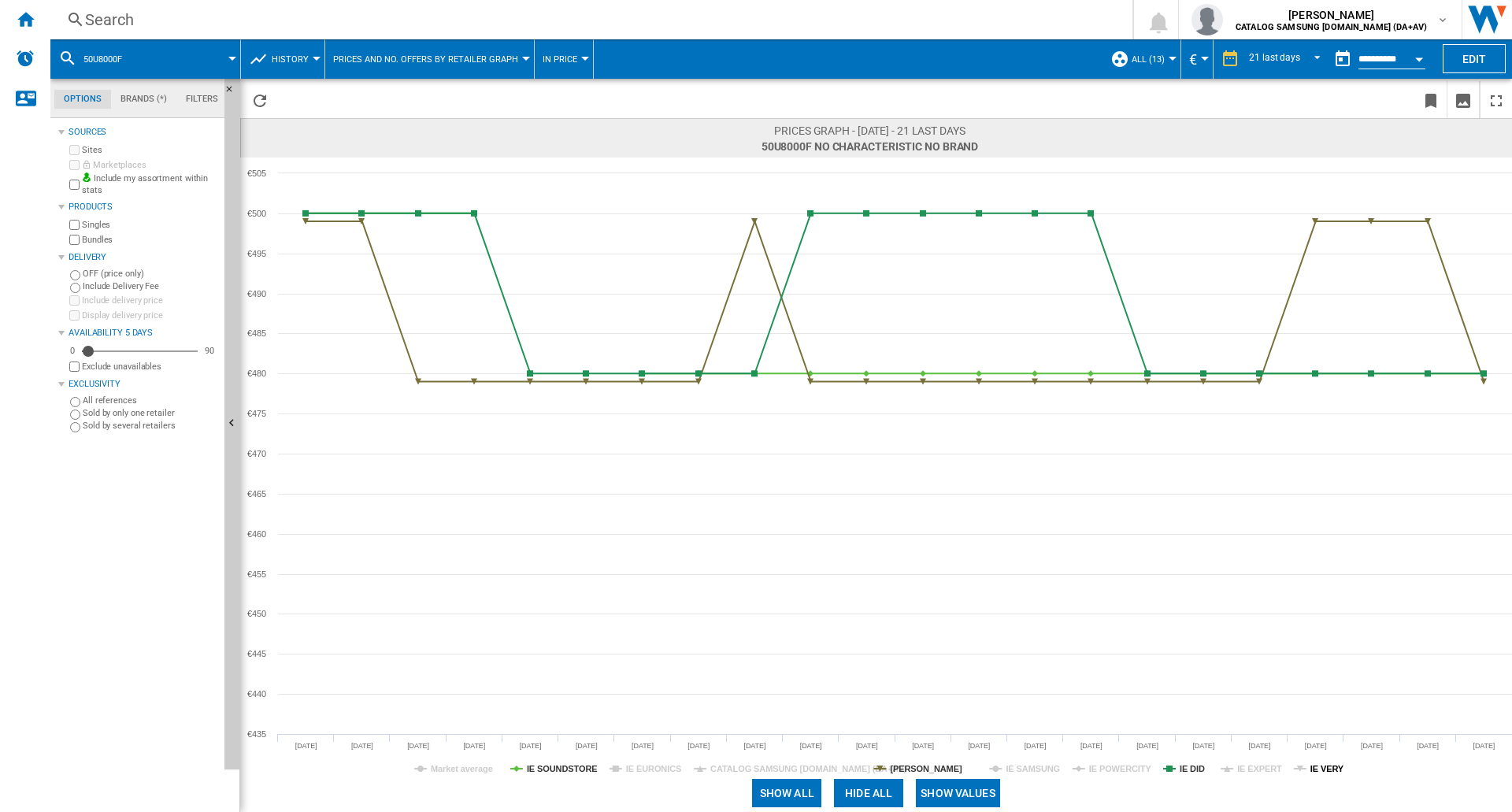
click at [1315, 769] on tspan "IE VERY" at bounding box center [1327, 768] width 34 height 10
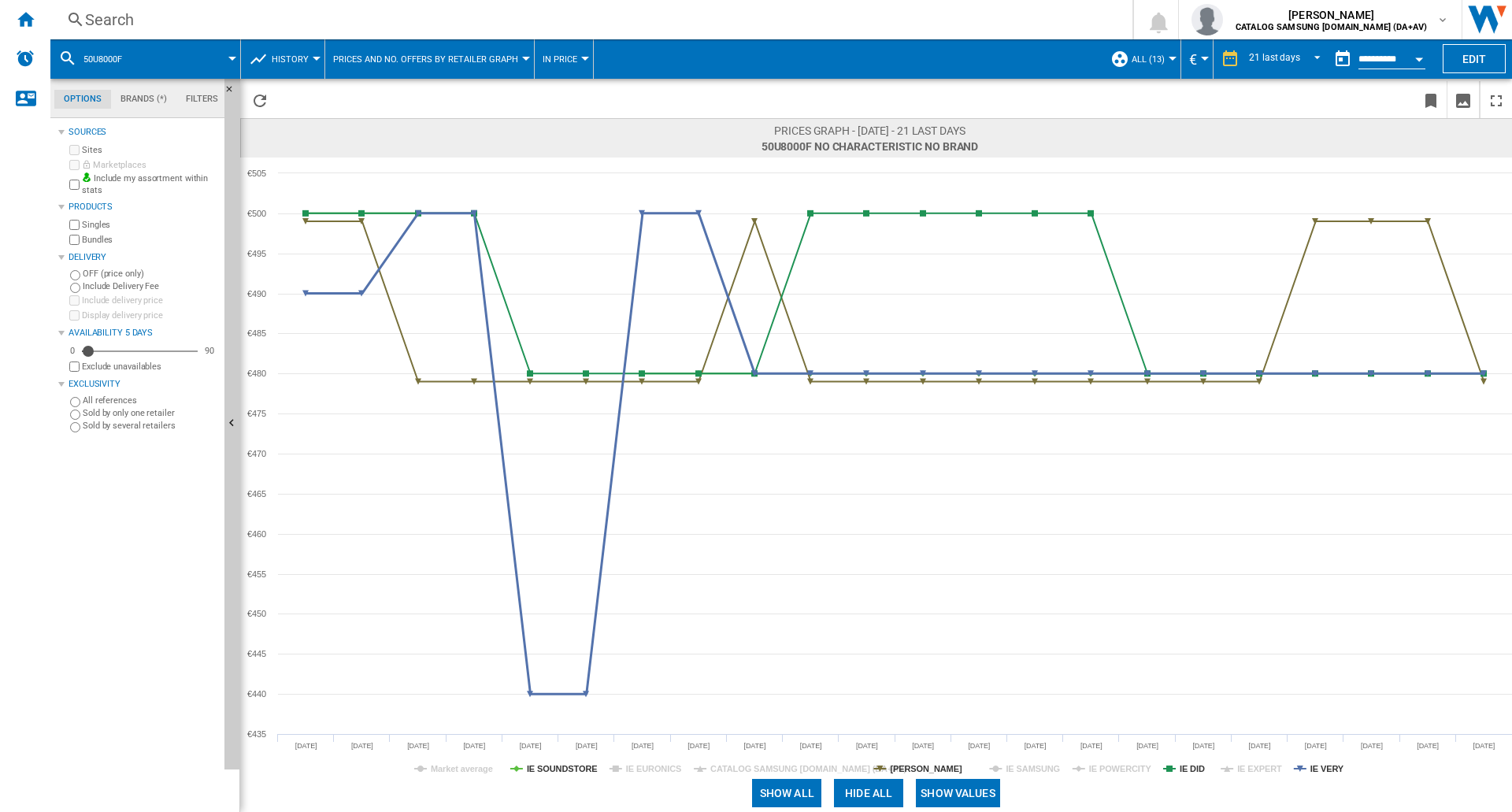
click at [1326, 769] on tspan "IE VERY" at bounding box center [1327, 768] width 34 height 10
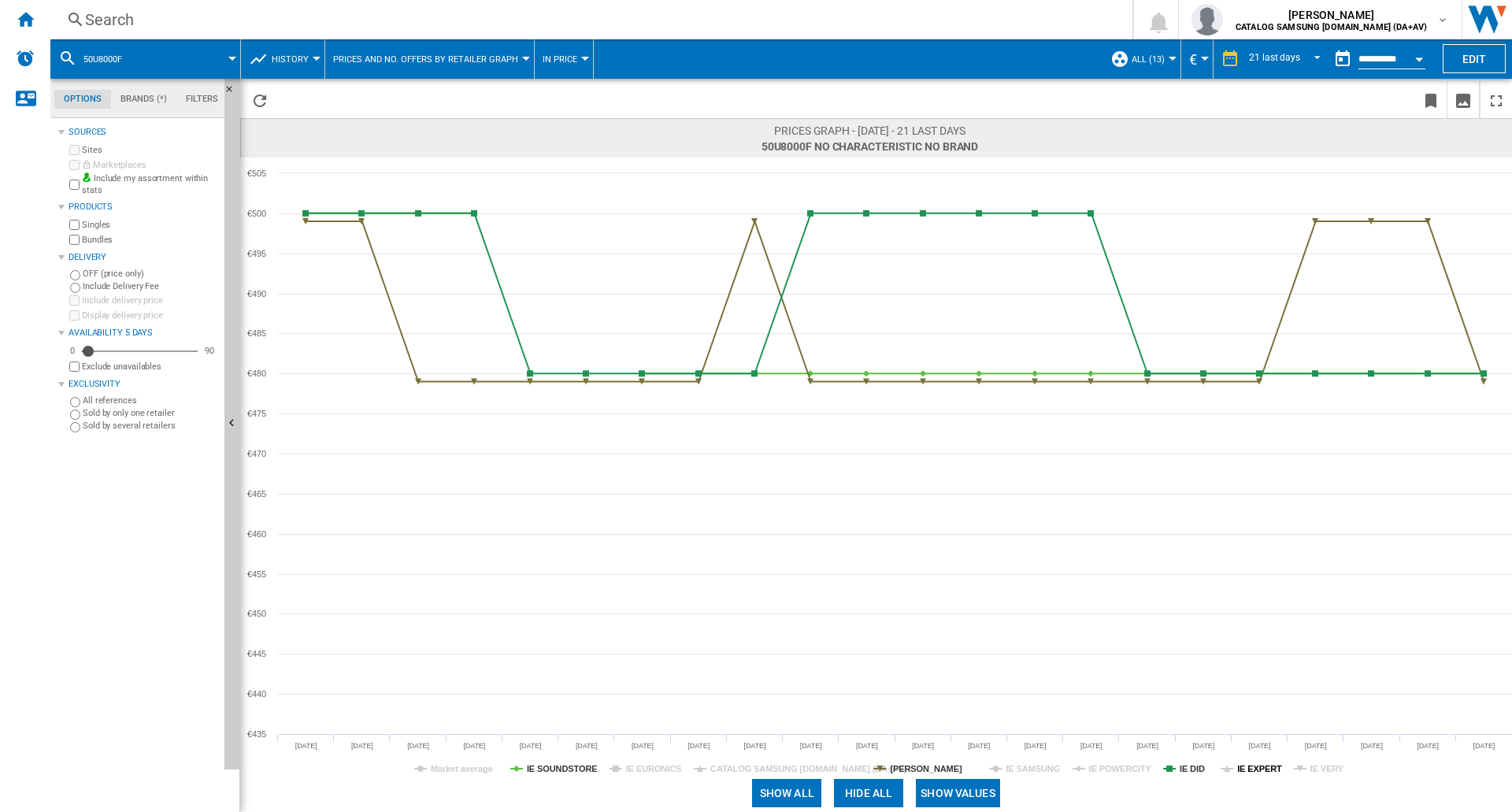
click at [1264, 767] on tspan "IE EXPERT" at bounding box center [1259, 768] width 45 height 10
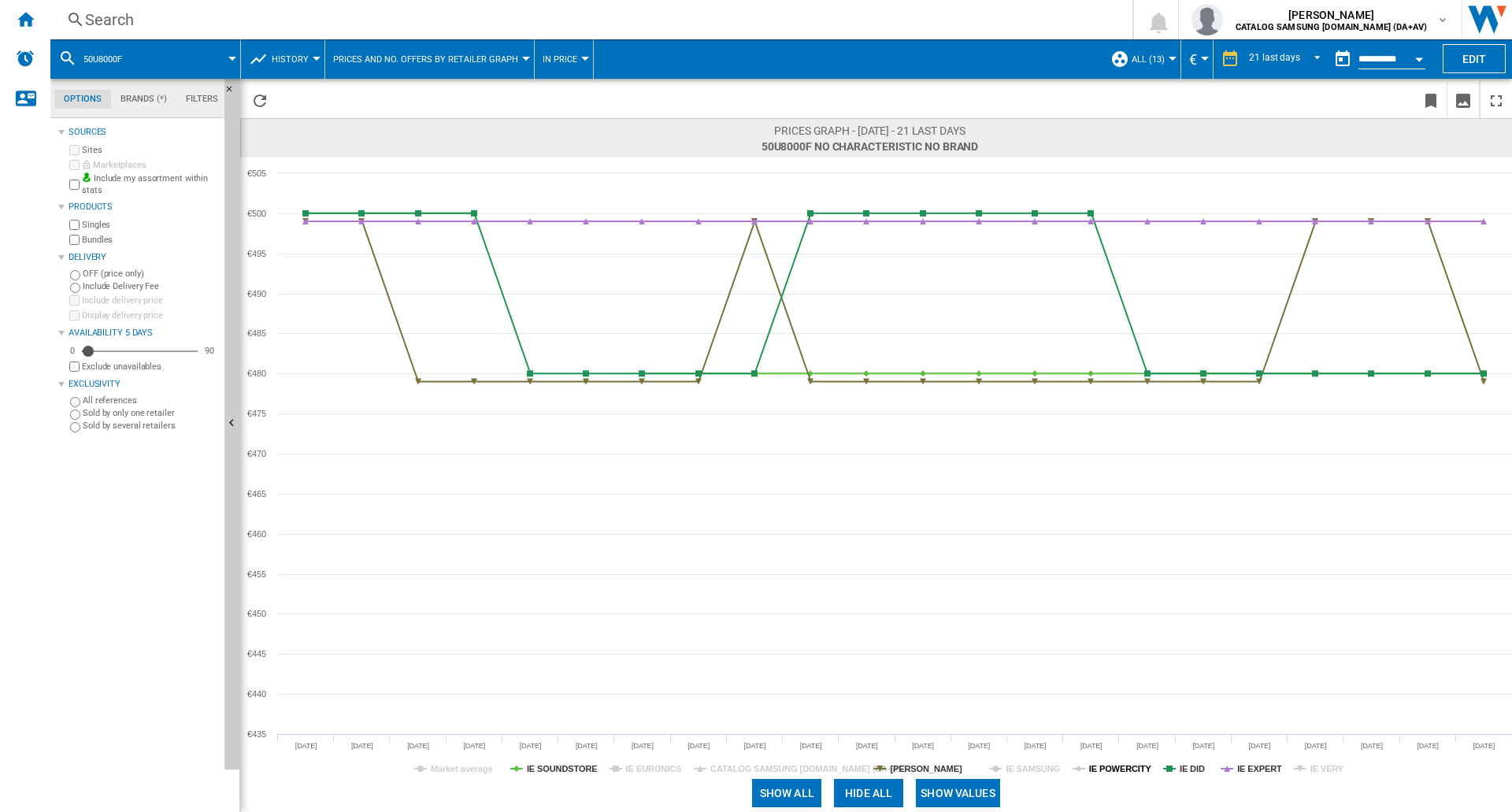
click at [1122, 766] on tspan "IE POWERCITY" at bounding box center [1121, 768] width 63 height 10
click at [642, 767] on tspan "IE EURONICS" at bounding box center [653, 768] width 55 height 10
click at [135, 25] on div "Search" at bounding box center [588, 19] width 1006 height 22
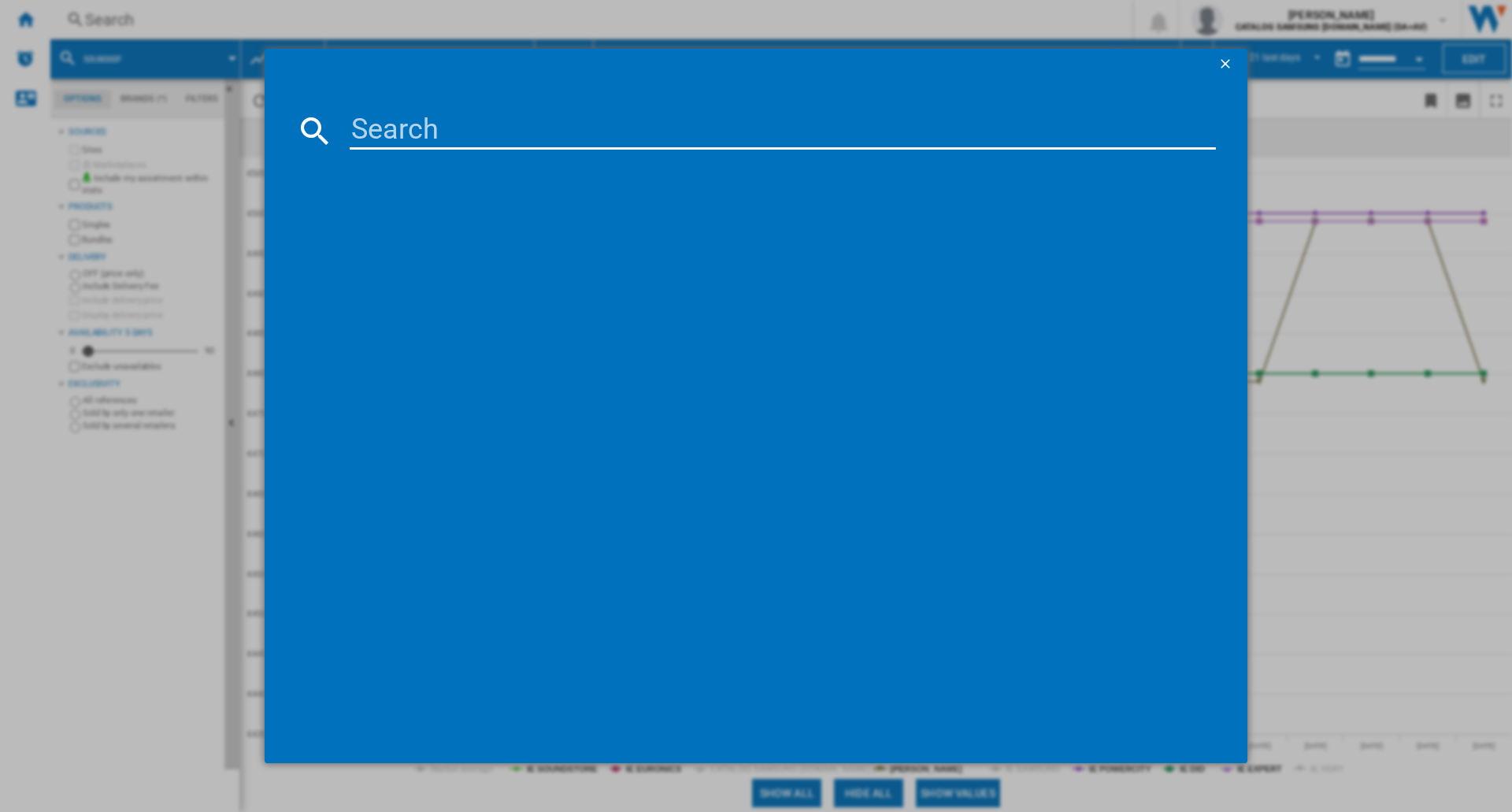
click at [380, 147] on input at bounding box center [783, 130] width 866 height 38
type input "75QEF1"
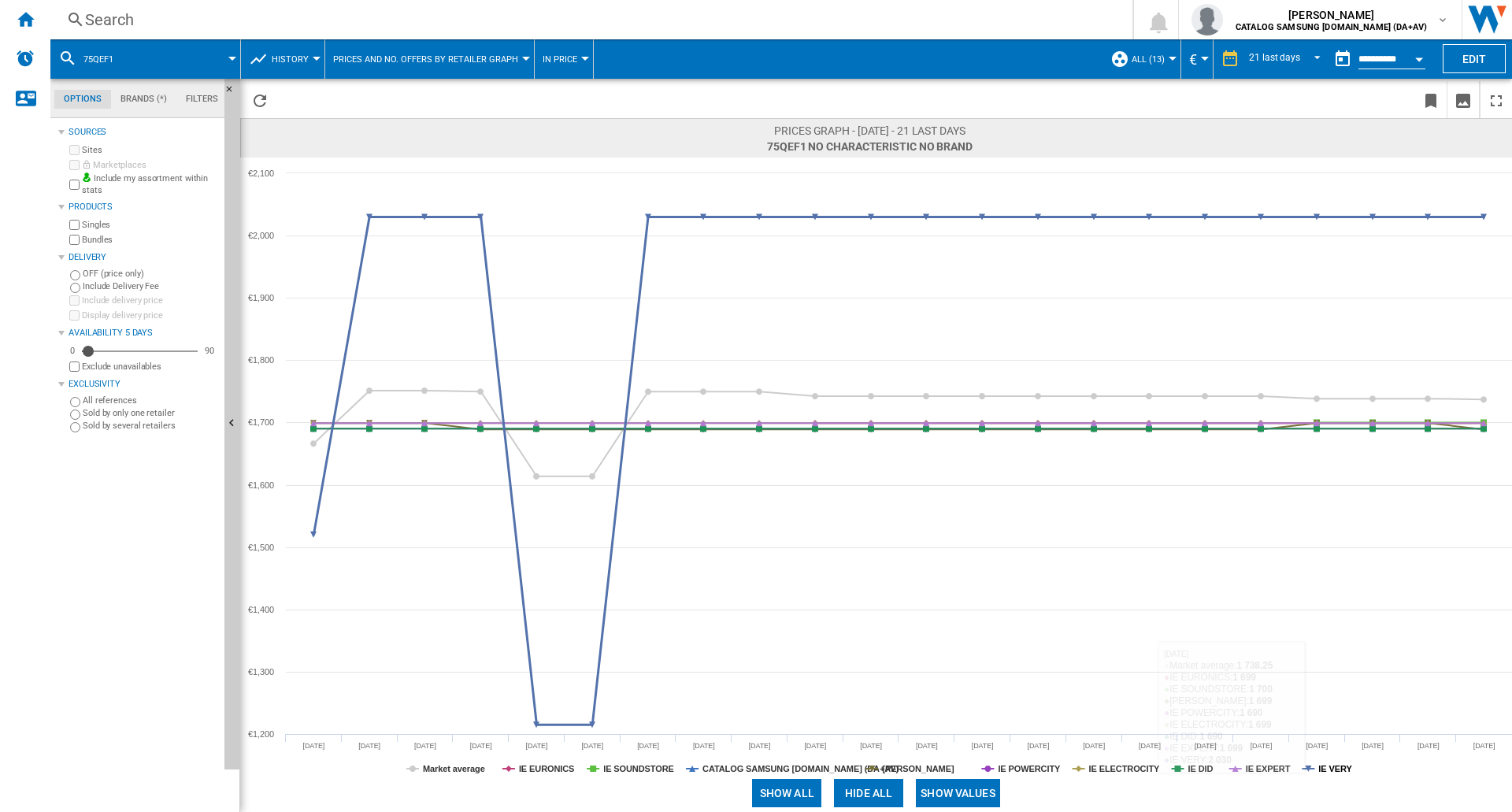
click at [1337, 769] on tspan "IE VERY" at bounding box center [1335, 768] width 34 height 10
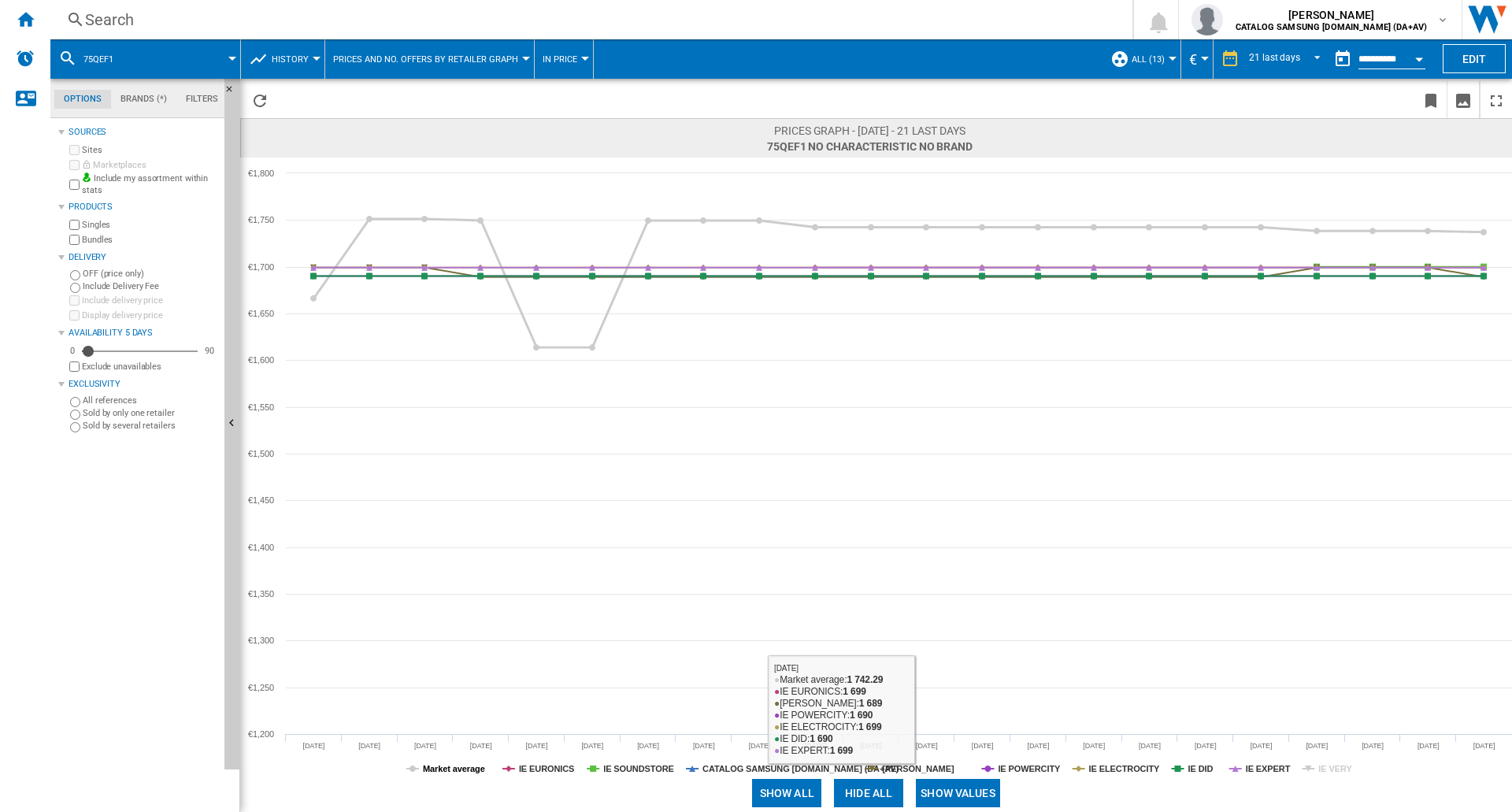
click at [438, 773] on tspan "Market average" at bounding box center [453, 768] width 62 height 10
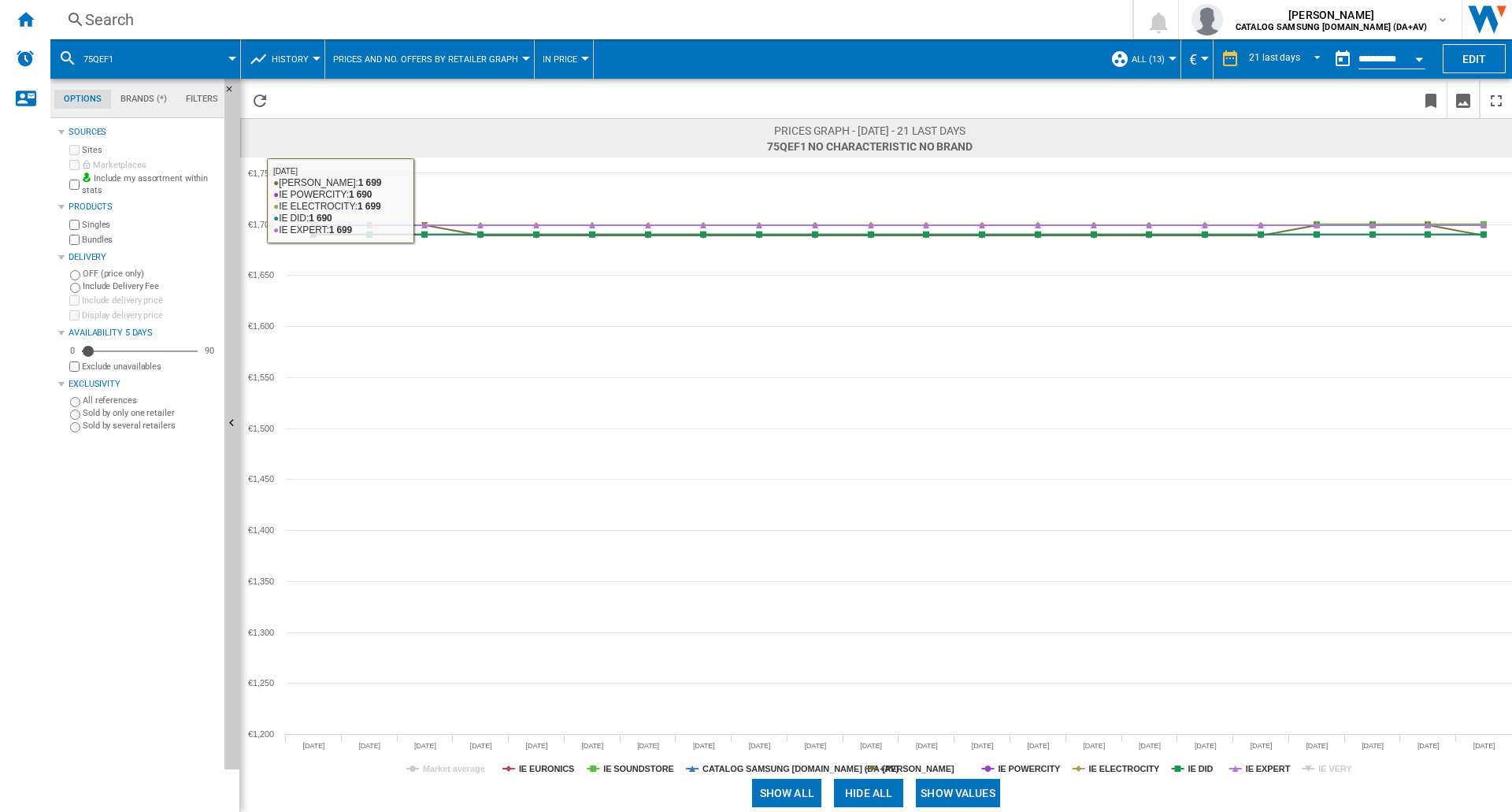
click at [136, 17] on div "Search" at bounding box center [588, 19] width 1006 height 22
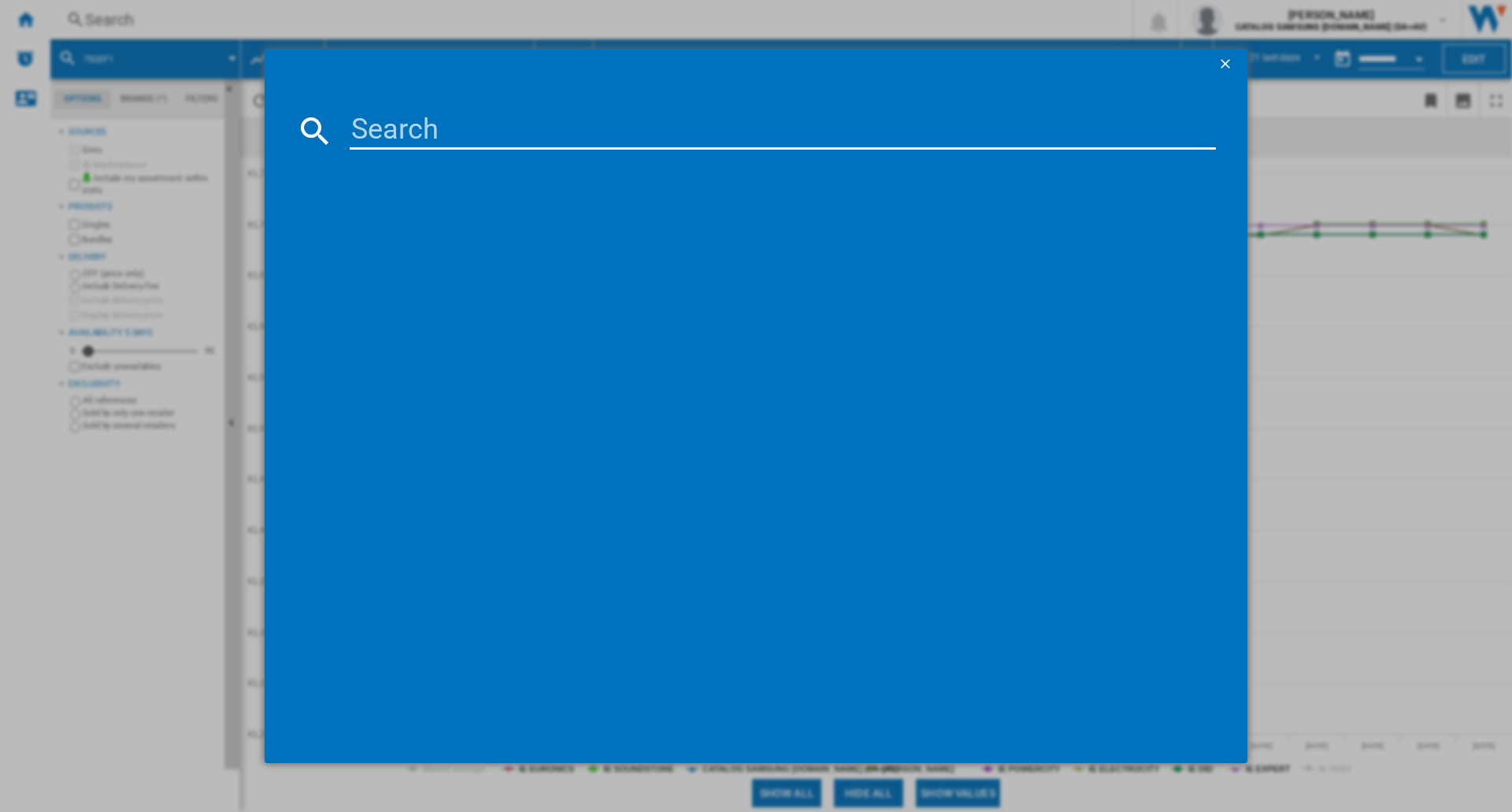
click at [438, 133] on input at bounding box center [783, 130] width 866 height 38
type input "43Q7FA"
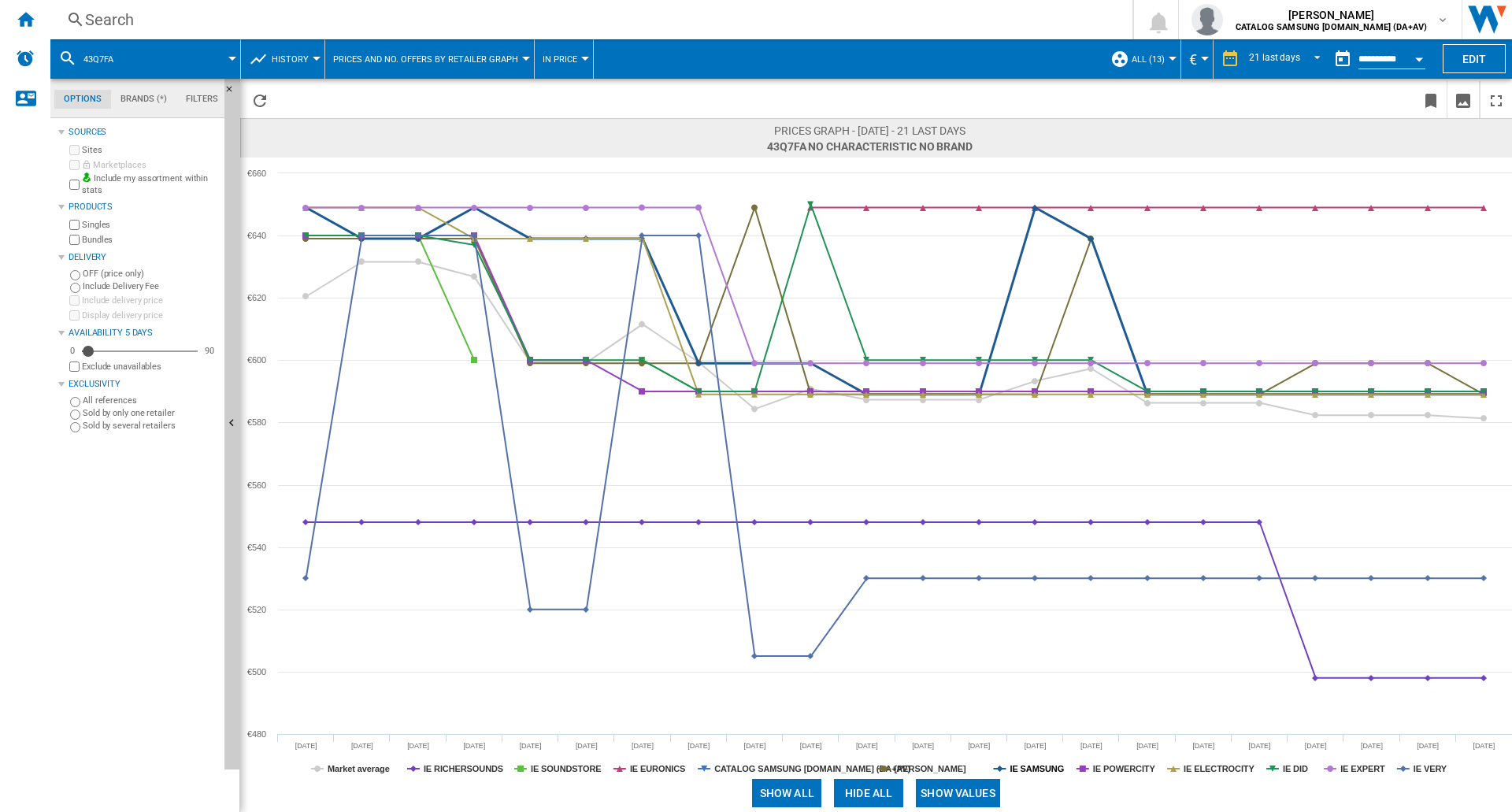
click at [1041, 767] on tspan "IE SAMSUNG" at bounding box center [1037, 768] width 54 height 10
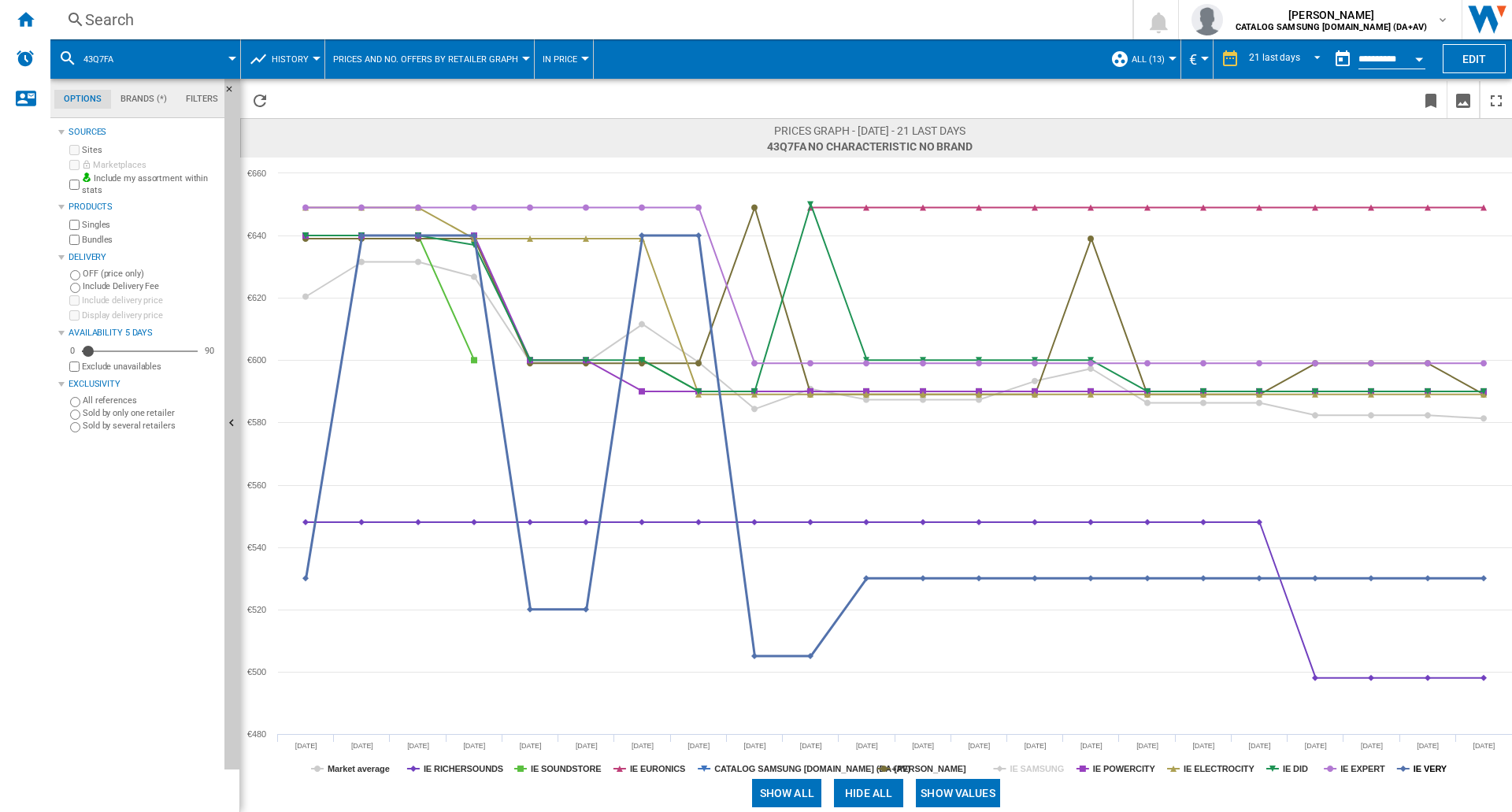
click at [1435, 768] on tspan "IE VERY" at bounding box center [1430, 768] width 34 height 10
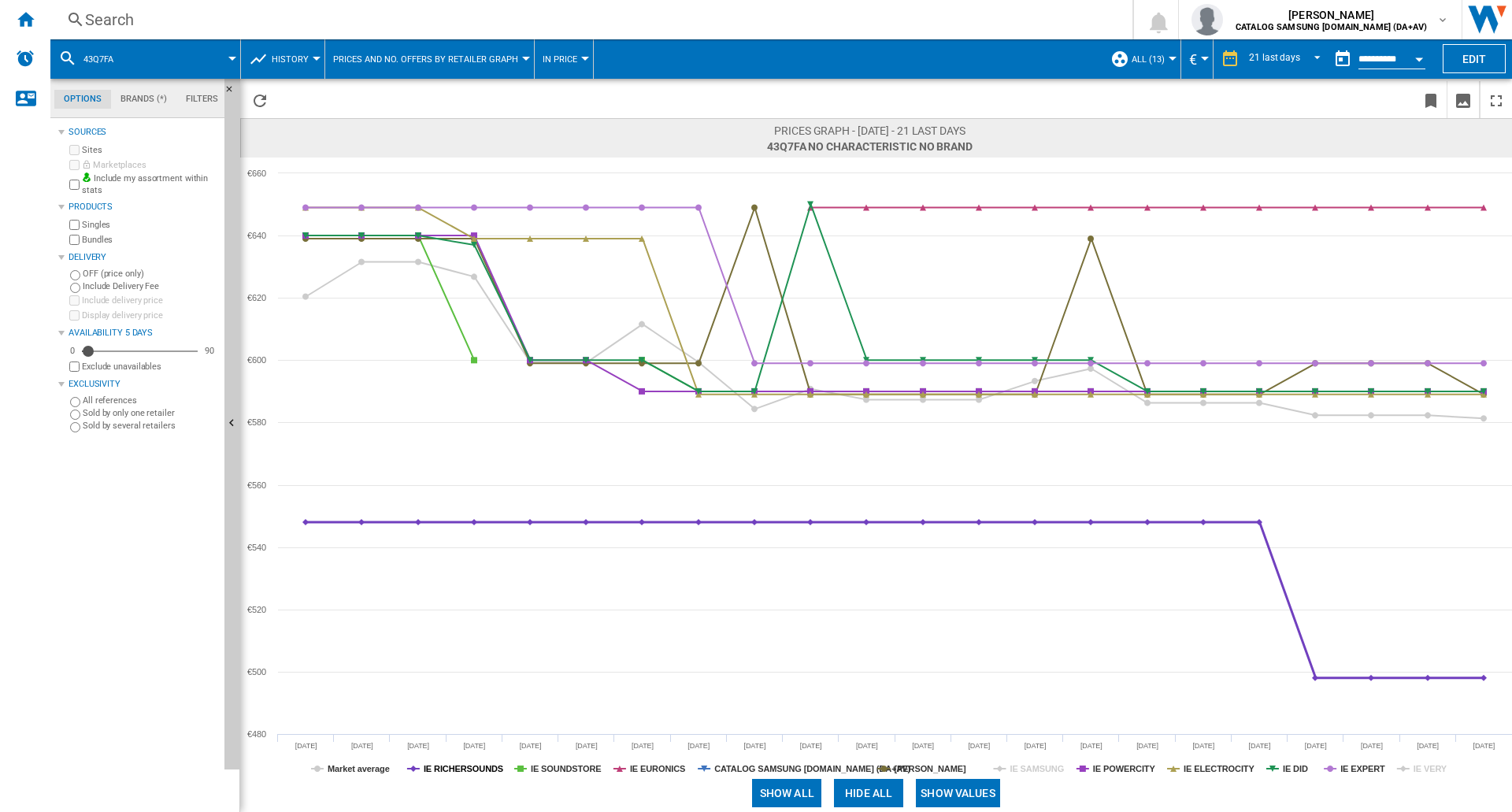
click at [458, 767] on tspan "IE RICHERSOUNDS" at bounding box center [463, 768] width 80 height 10
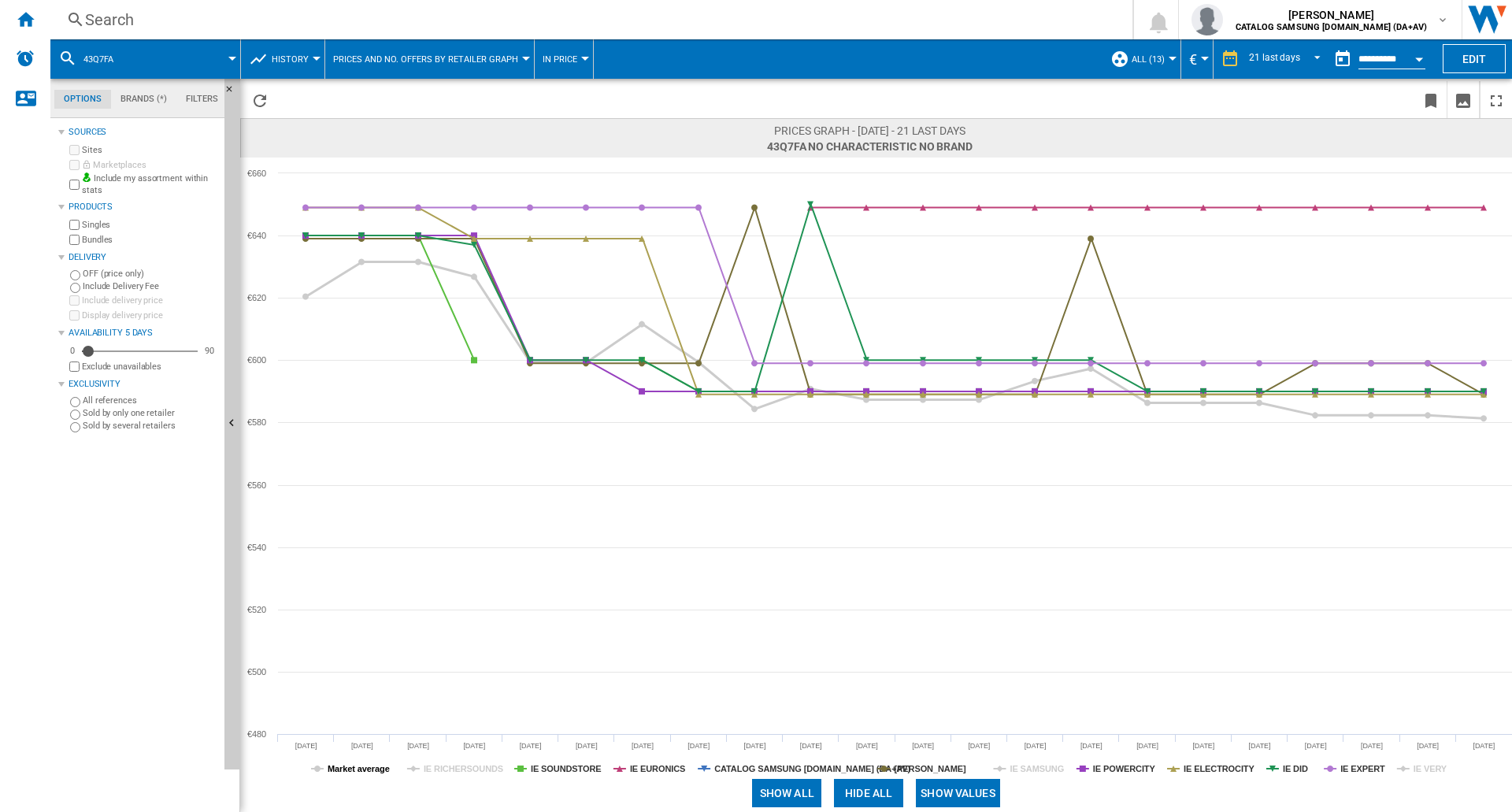
click at [376, 767] on tspan "Market average" at bounding box center [358, 768] width 62 height 10
click at [558, 770] on tspan "IE SOUNDSTORE" at bounding box center [566, 768] width 71 height 10
click at [562, 771] on tspan "IE SOUNDSTORE" at bounding box center [566, 768] width 71 height 10
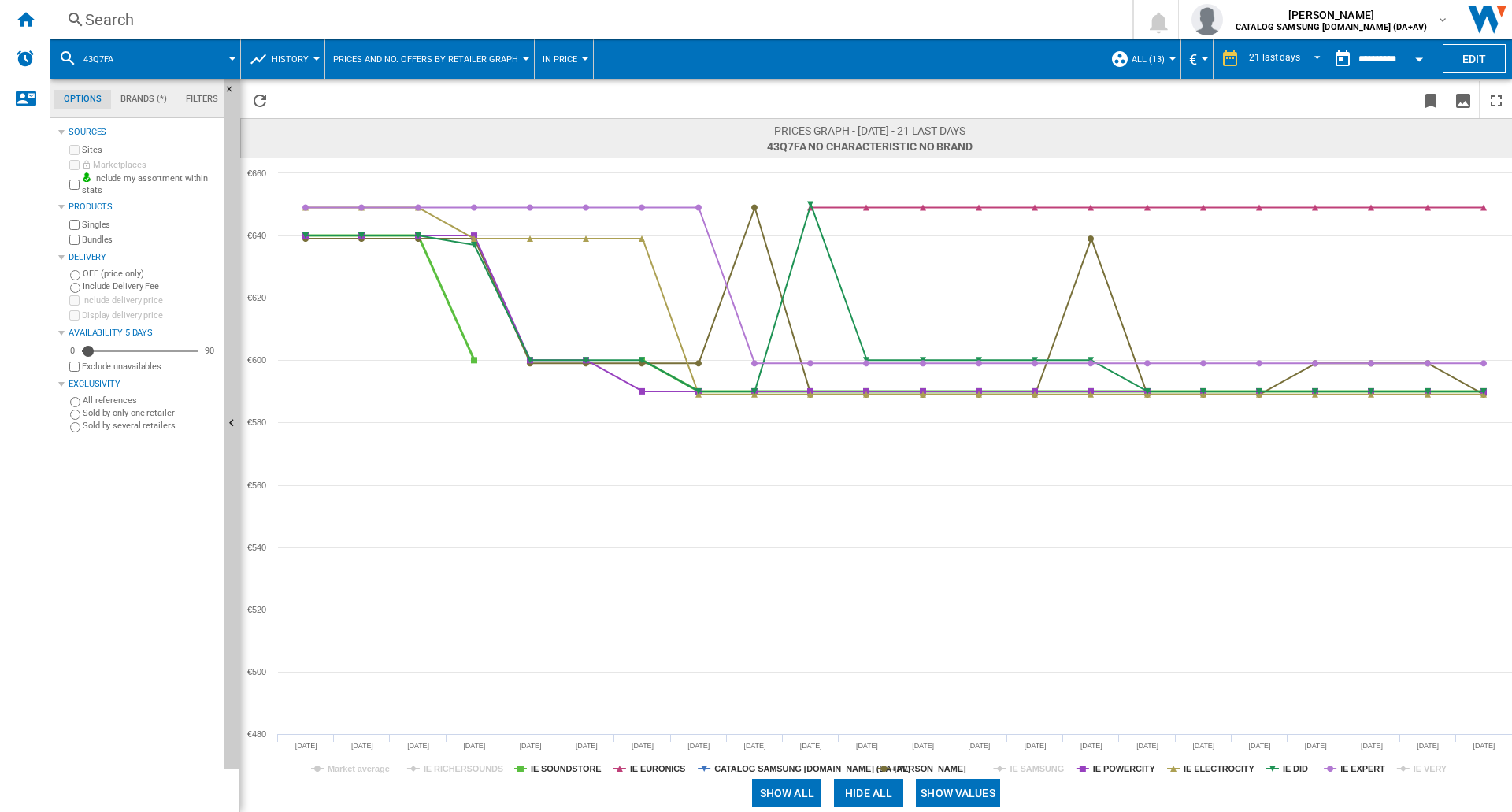
click at [562, 771] on tspan "IE SOUNDSTORE" at bounding box center [566, 768] width 71 height 10
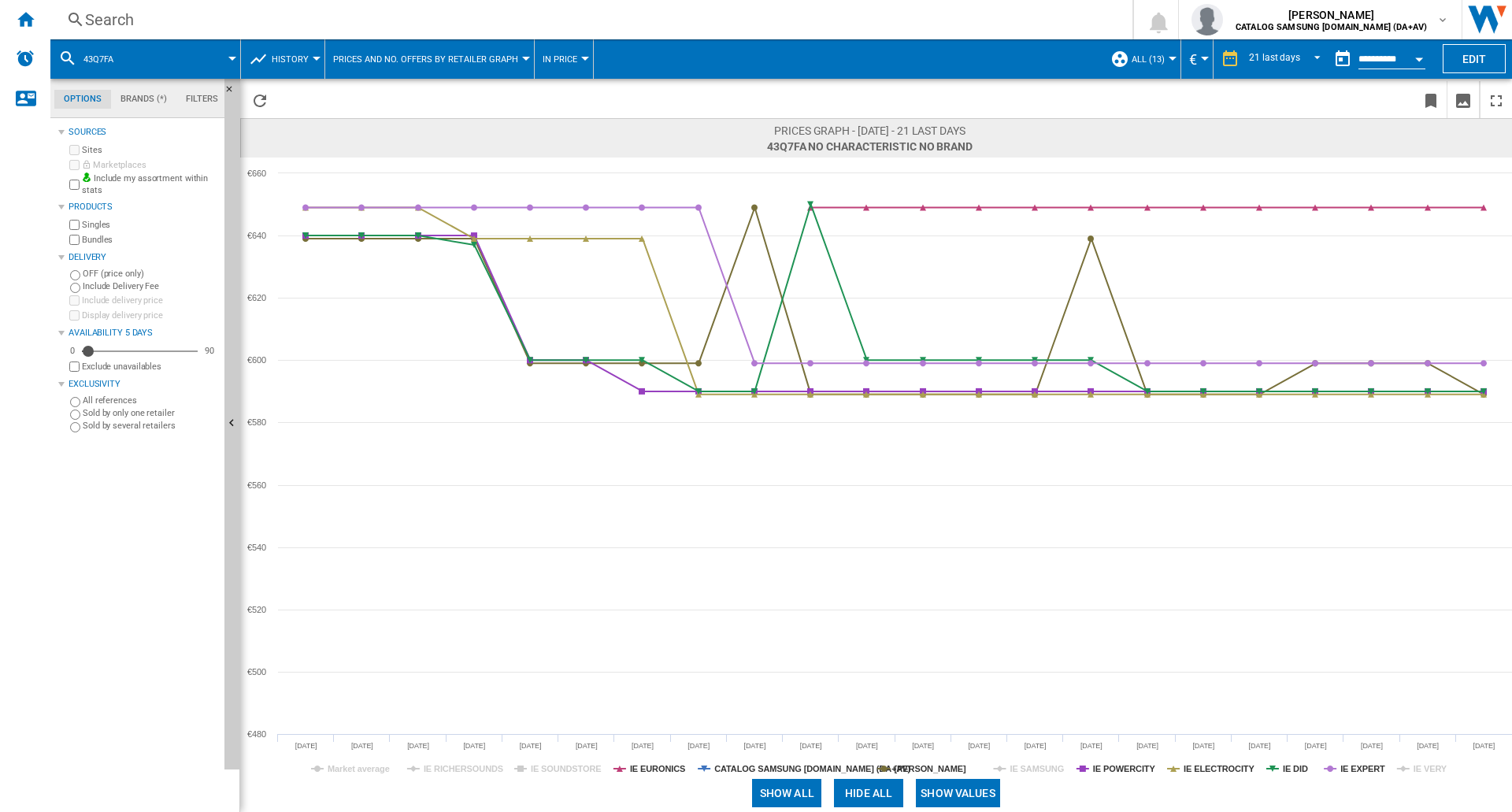
click at [562, 771] on tspan "IE SOUNDSTORE" at bounding box center [566, 768] width 71 height 10
click at [652, 766] on tspan "IE EURONICS" at bounding box center [657, 768] width 55 height 10
click at [925, 767] on tspan "[PERSON_NAME]" at bounding box center [930, 768] width 72 height 10
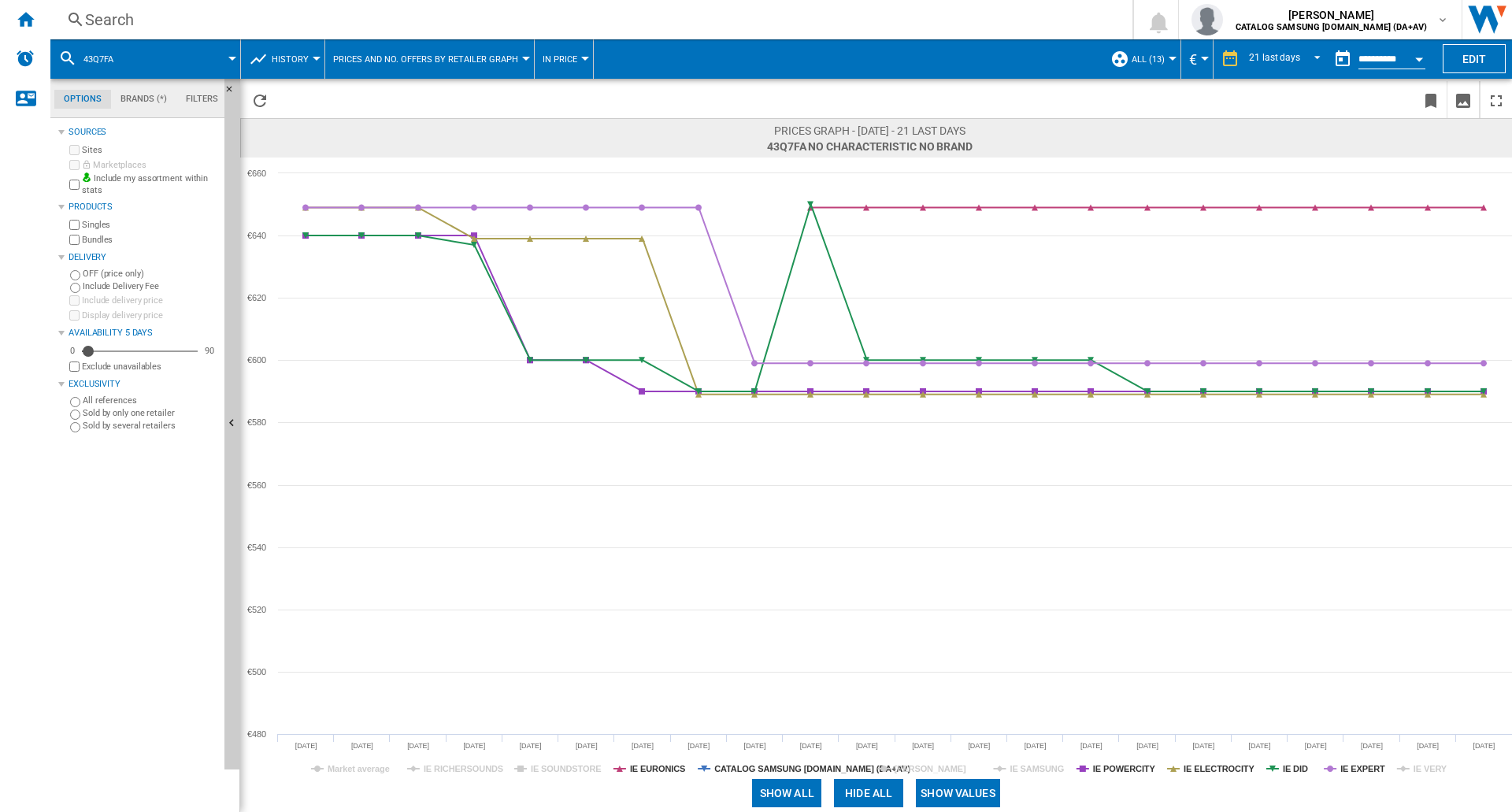
click at [925, 767] on tspan "[PERSON_NAME]" at bounding box center [930, 768] width 72 height 10
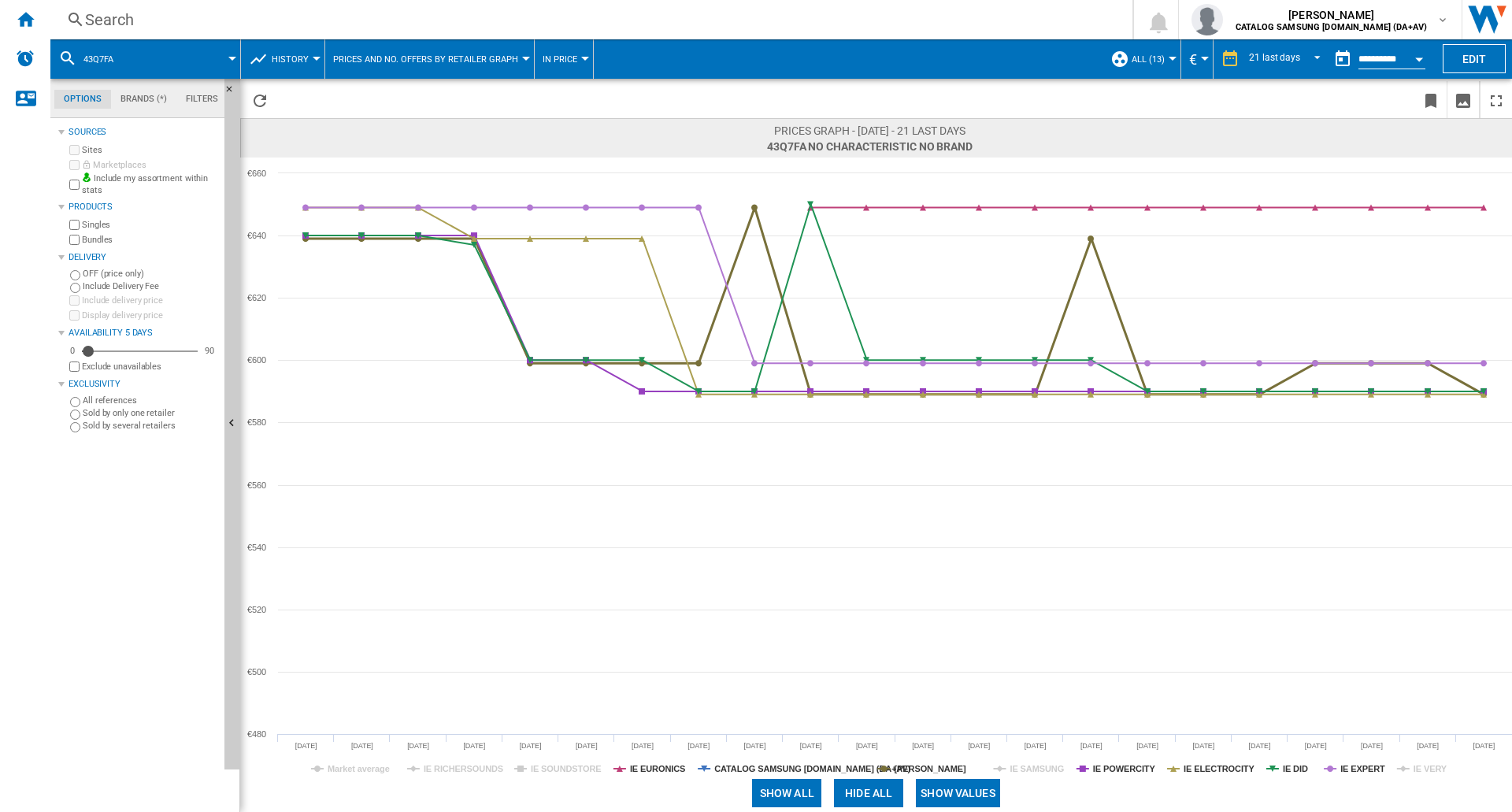
click at [925, 767] on tspan "[PERSON_NAME]" at bounding box center [930, 768] width 72 height 10
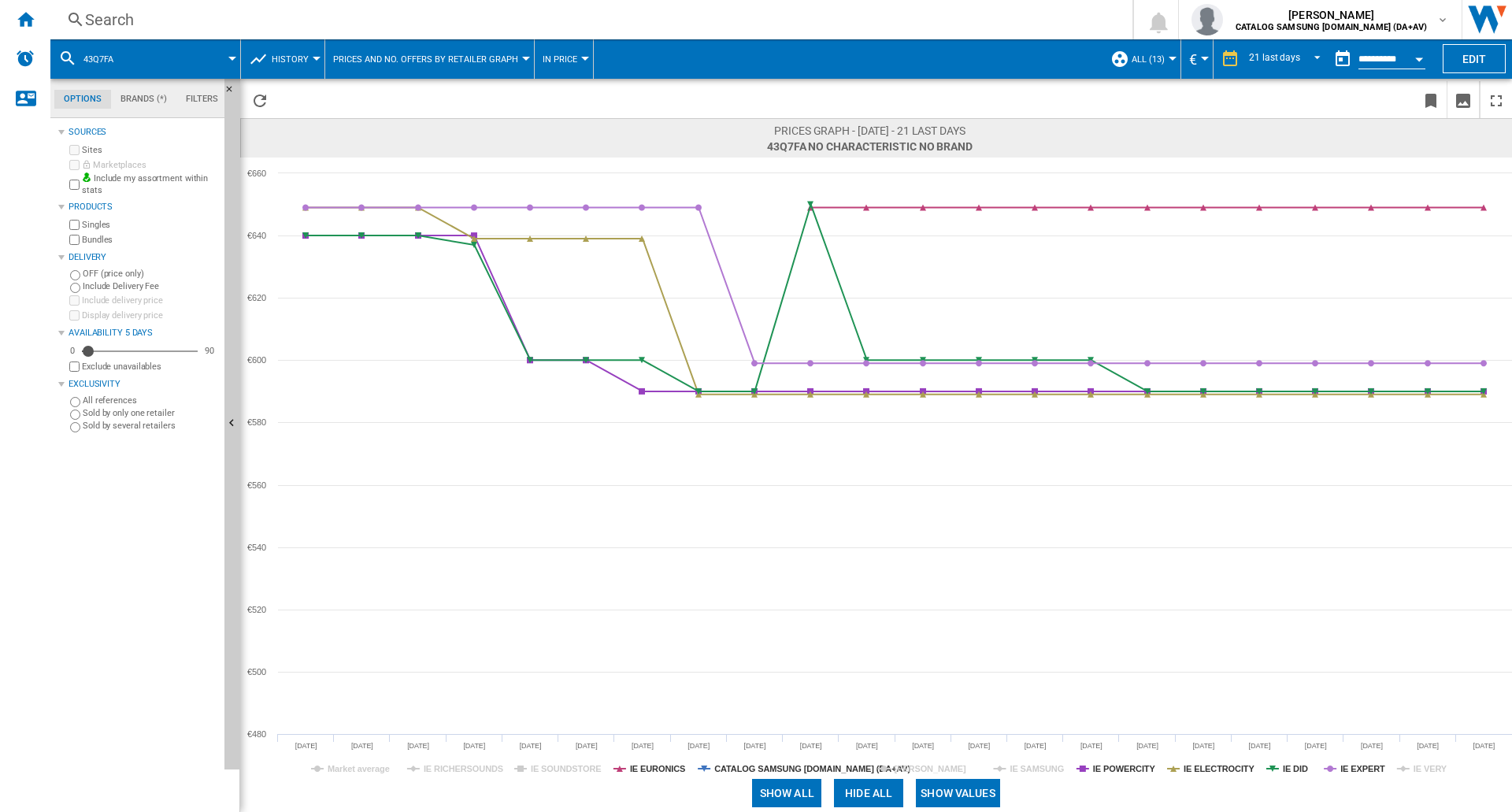
click at [925, 767] on tspan "[PERSON_NAME]" at bounding box center [930, 768] width 72 height 10
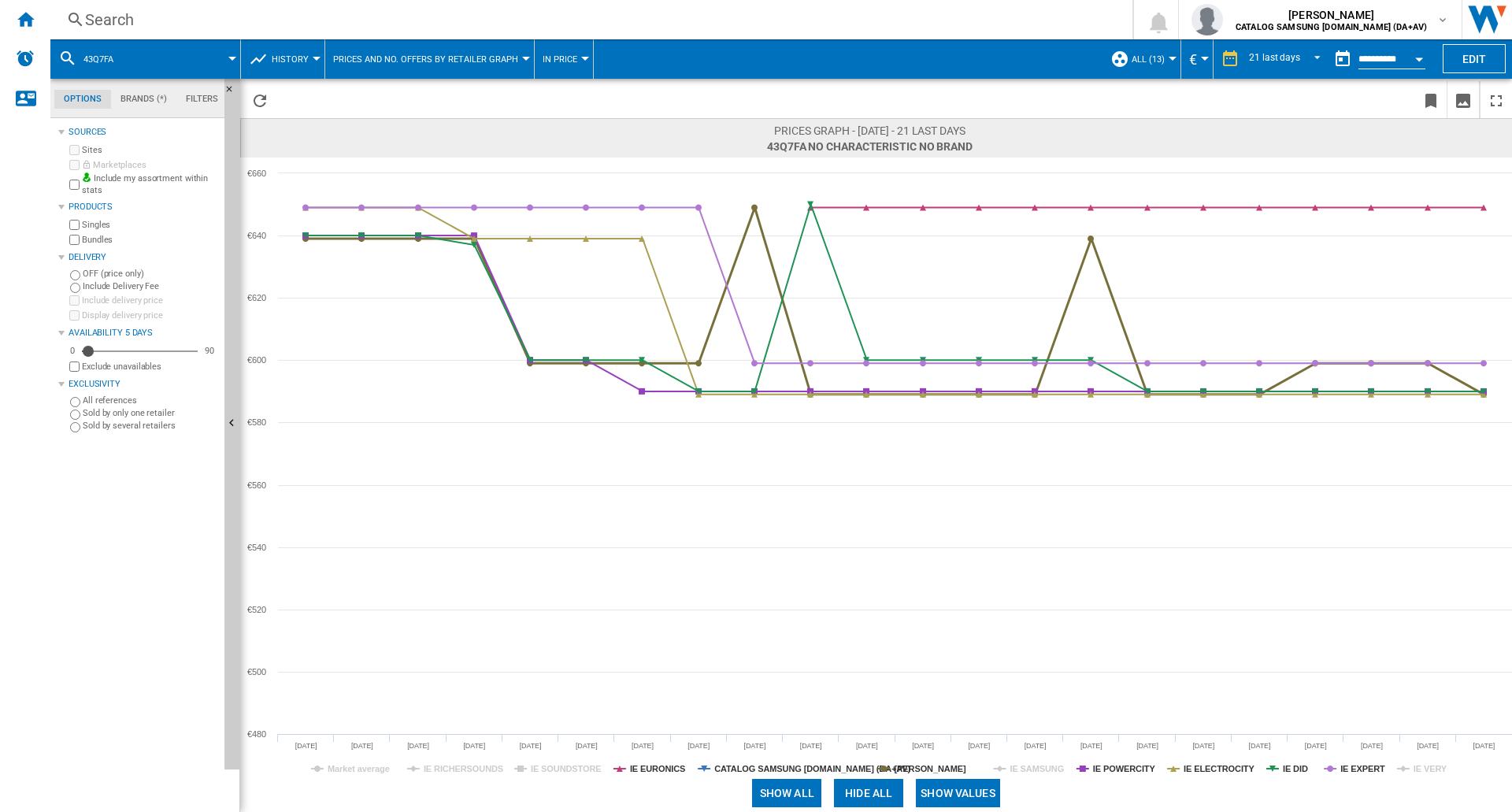
click at [925, 767] on tspan "[PERSON_NAME]" at bounding box center [930, 768] width 72 height 10
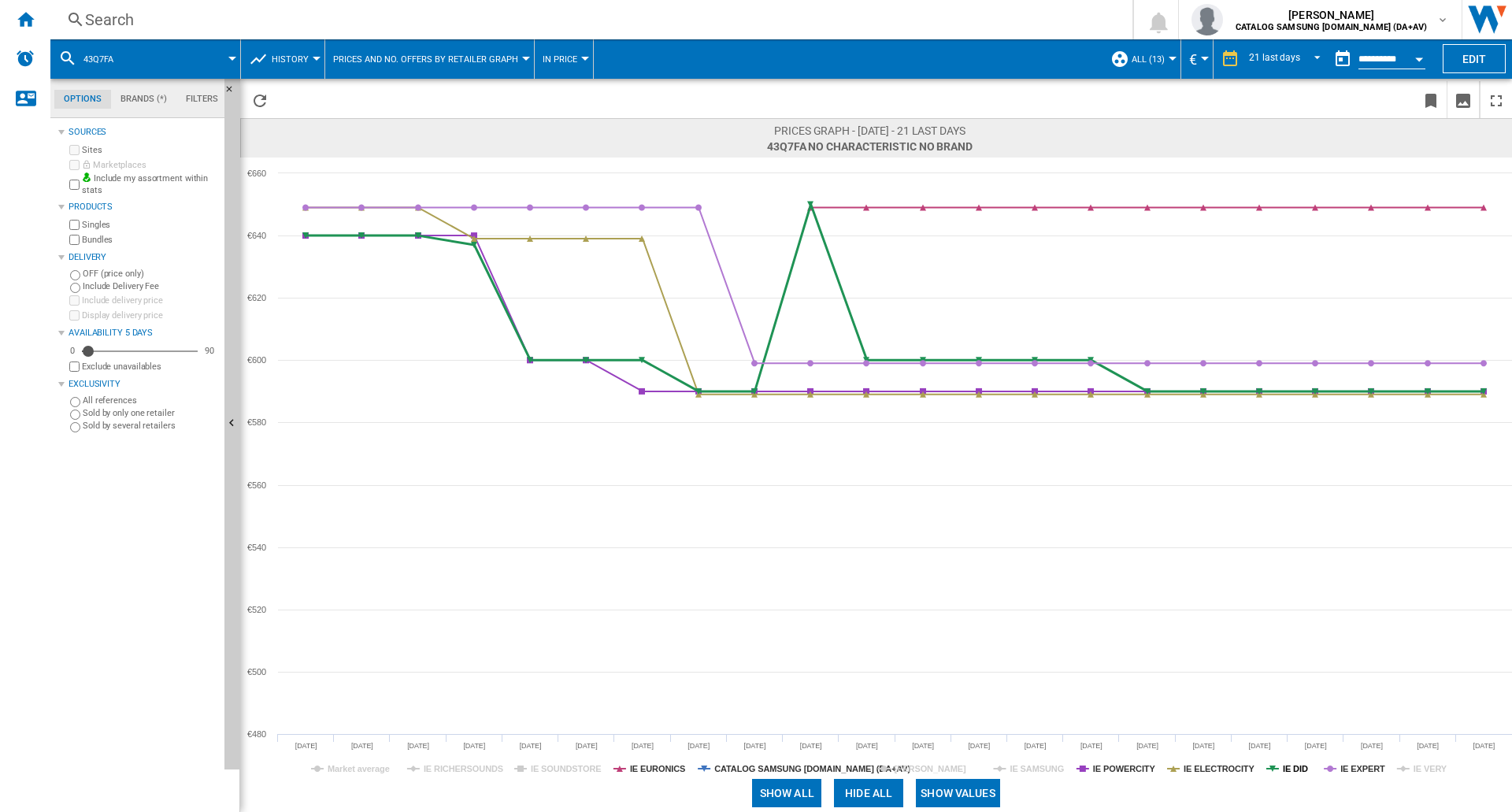
click at [1304, 768] on tspan "IE DID" at bounding box center [1295, 768] width 25 height 10
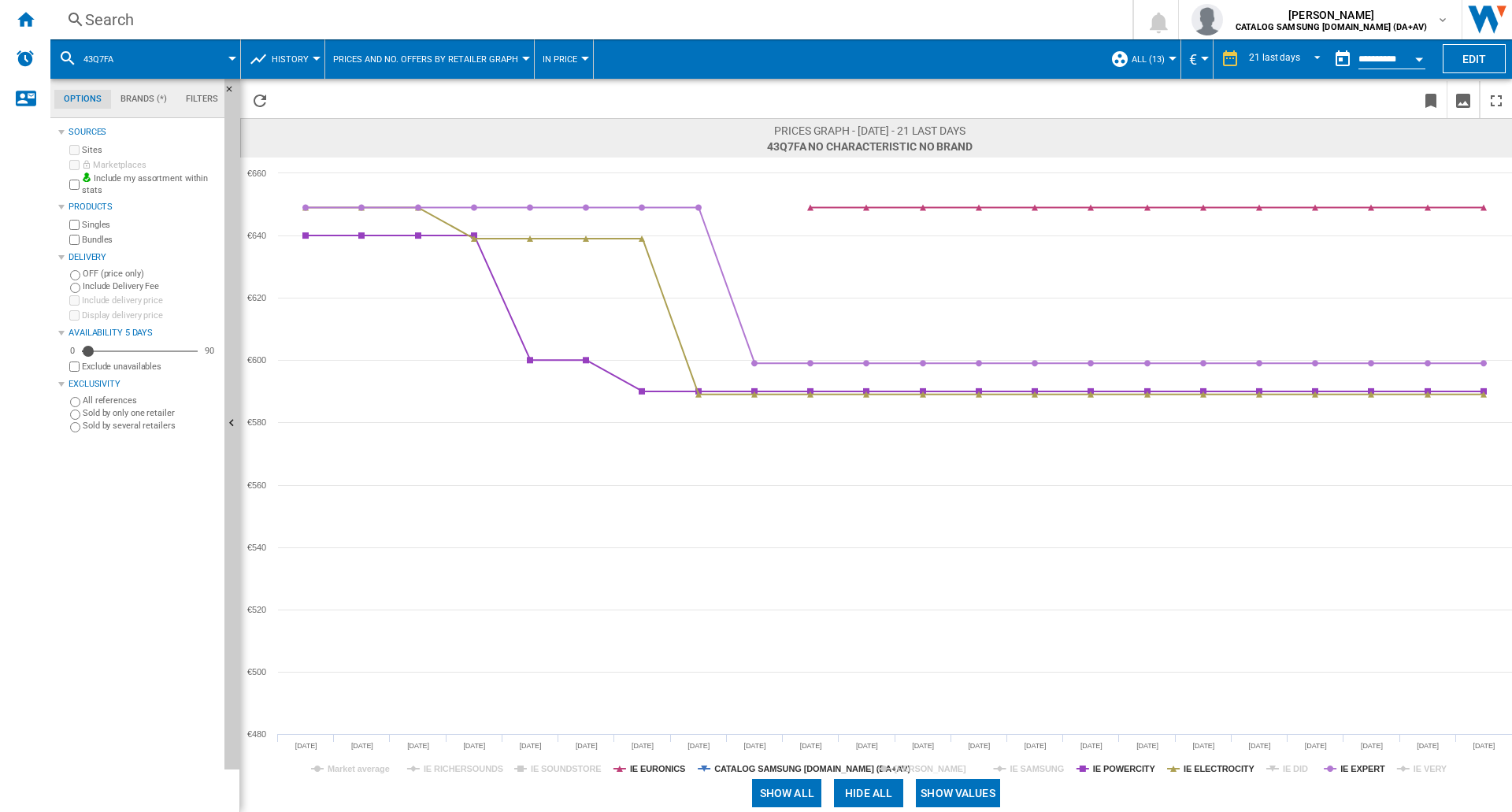
click at [1304, 768] on tspan "IE DID" at bounding box center [1295, 768] width 25 height 10
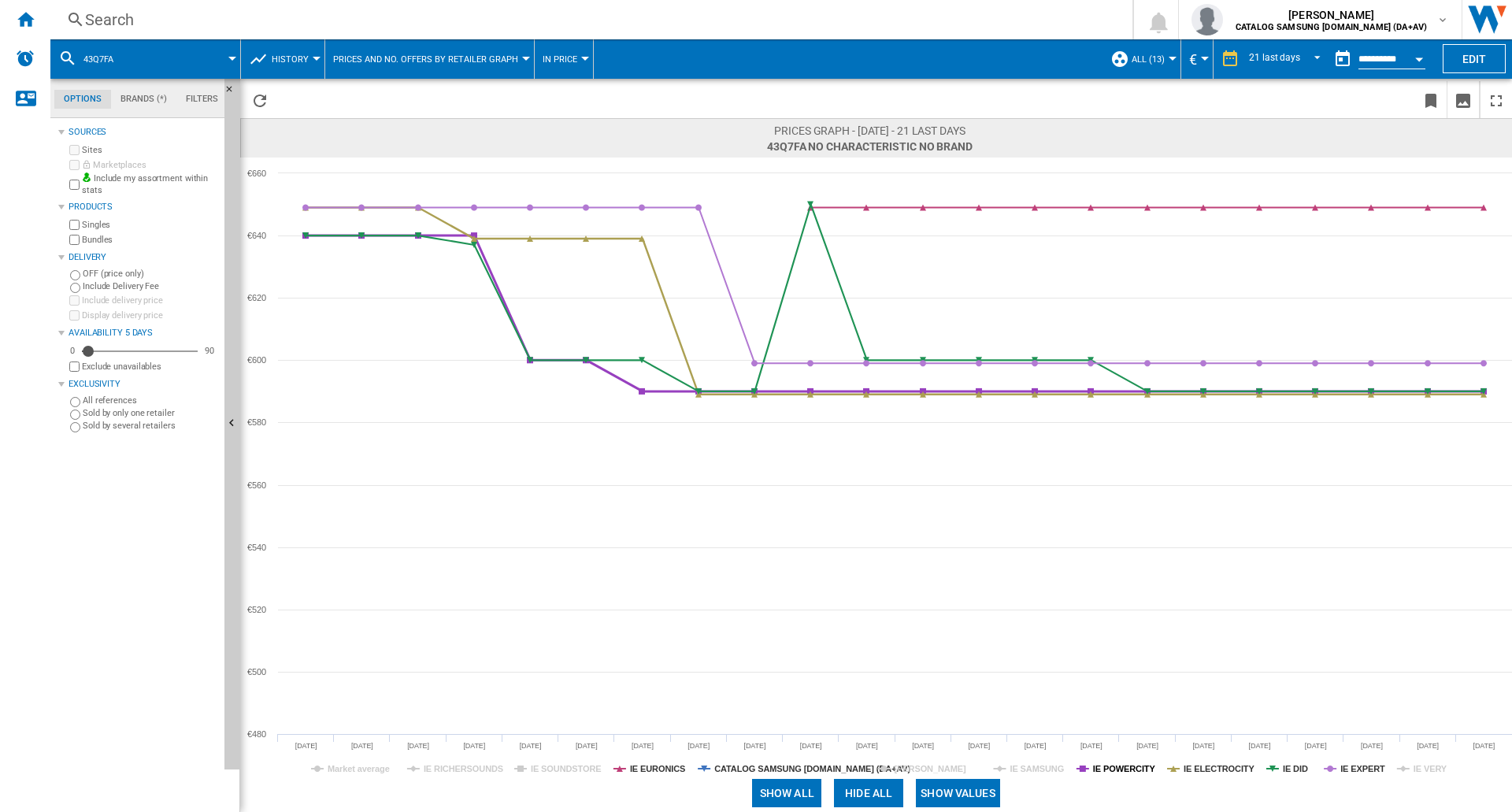
click at [1140, 766] on tspan "IE POWERCITY" at bounding box center [1124, 768] width 63 height 10
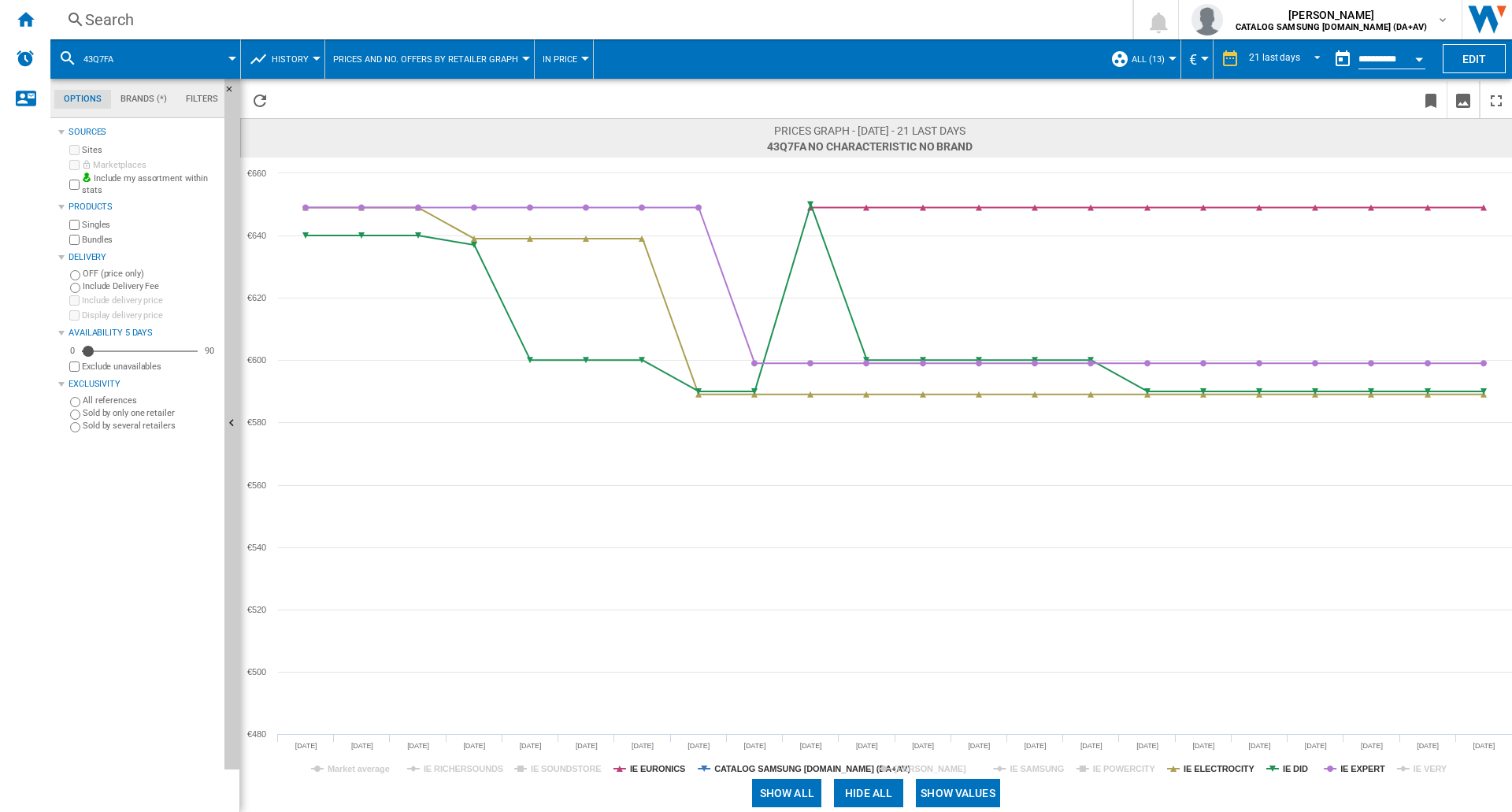
click at [1140, 766] on tspan "IE POWERCITY" at bounding box center [1124, 768] width 63 height 10
click at [1350, 767] on tspan "IE EXPERT" at bounding box center [1362, 768] width 45 height 10
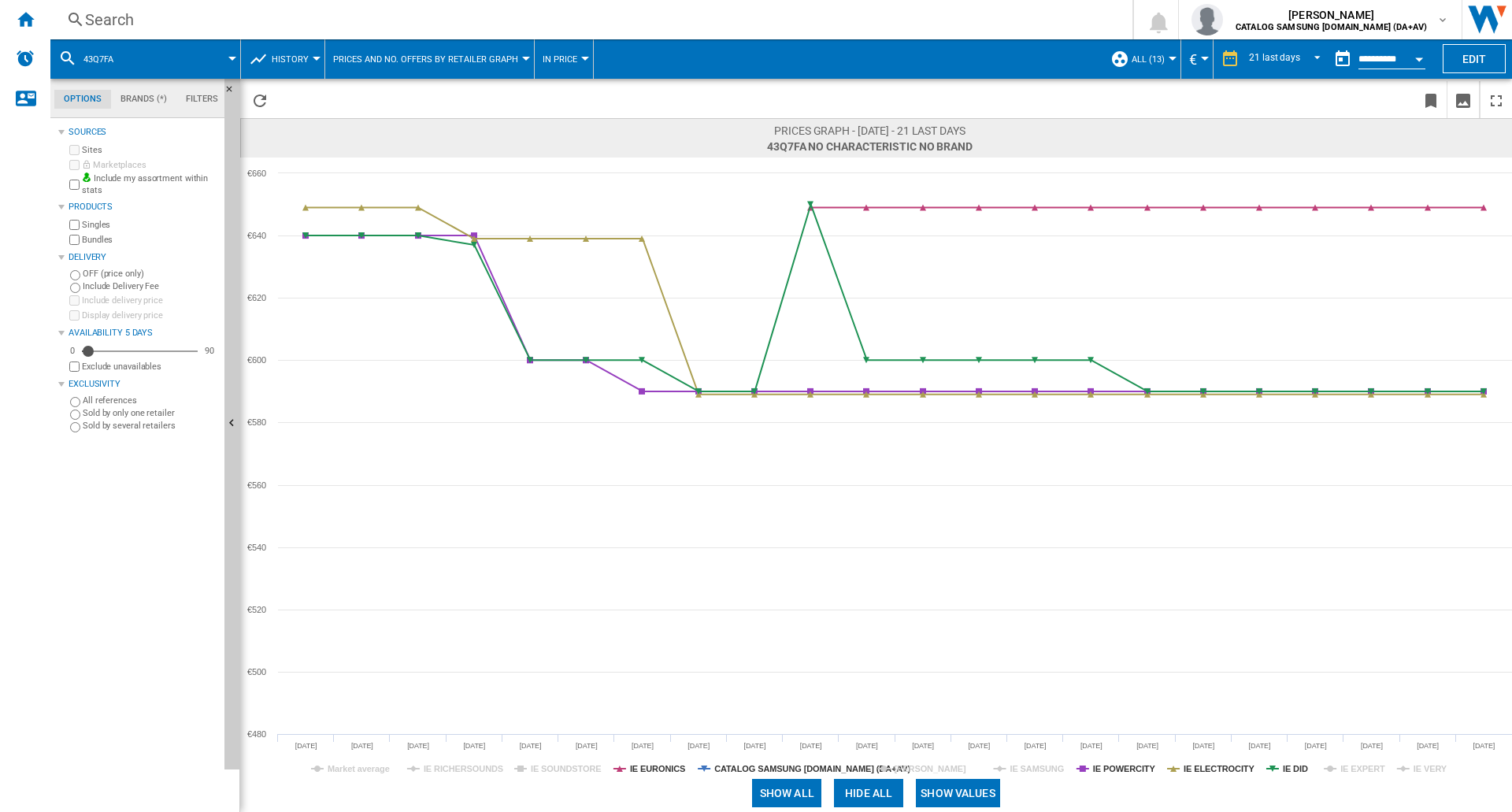
click at [1350, 767] on tspan "IE EXPERT" at bounding box center [1362, 768] width 45 height 10
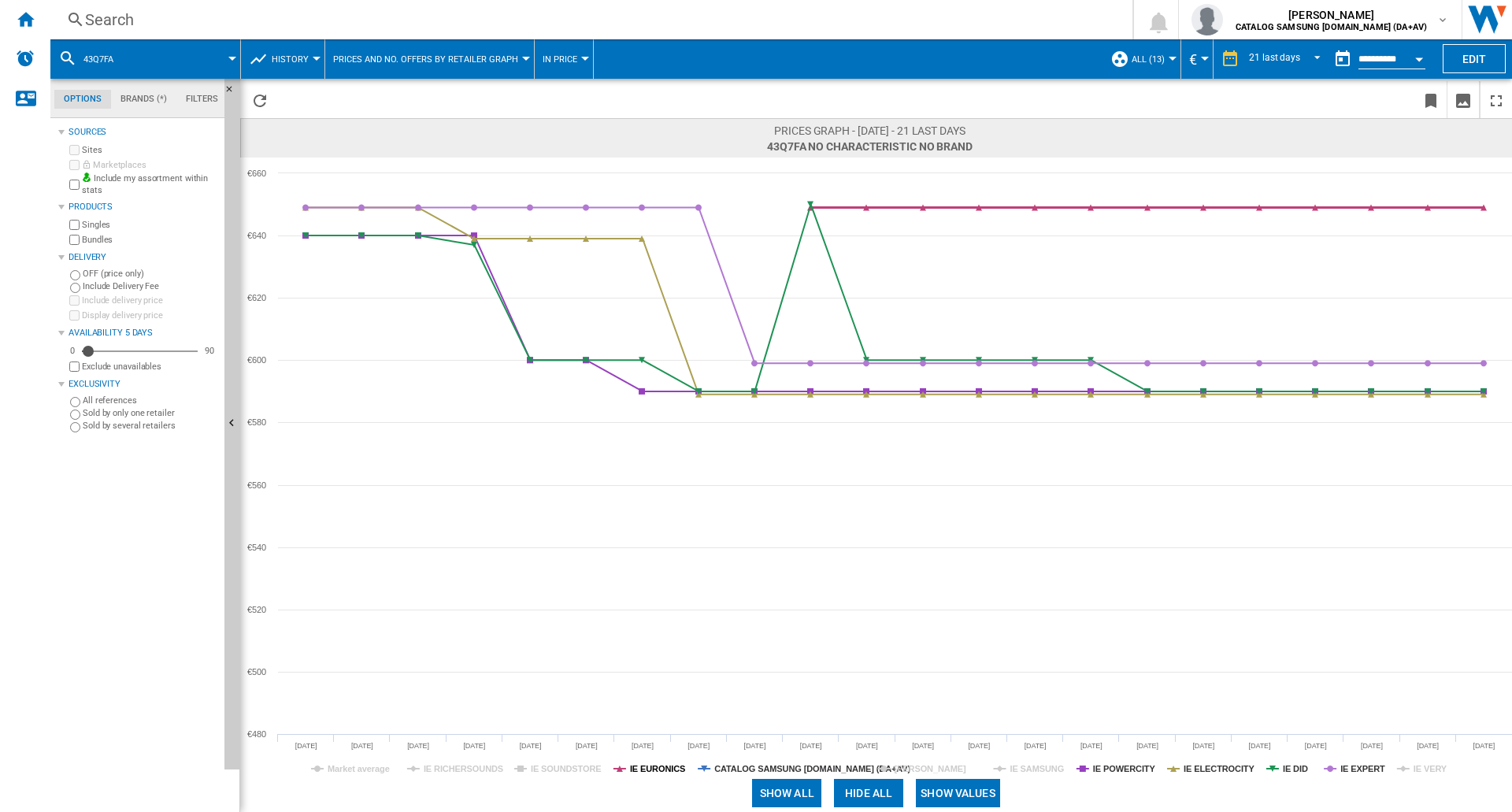
click at [650, 765] on tspan "IE EURONICS" at bounding box center [657, 768] width 55 height 10
click at [757, 765] on tspan "CATALOG SAMSUNG [DOMAIN_NAME] (DA+AV)" at bounding box center [812, 768] width 196 height 10
click at [959, 766] on tspan "[PERSON_NAME]" at bounding box center [930, 768] width 72 height 10
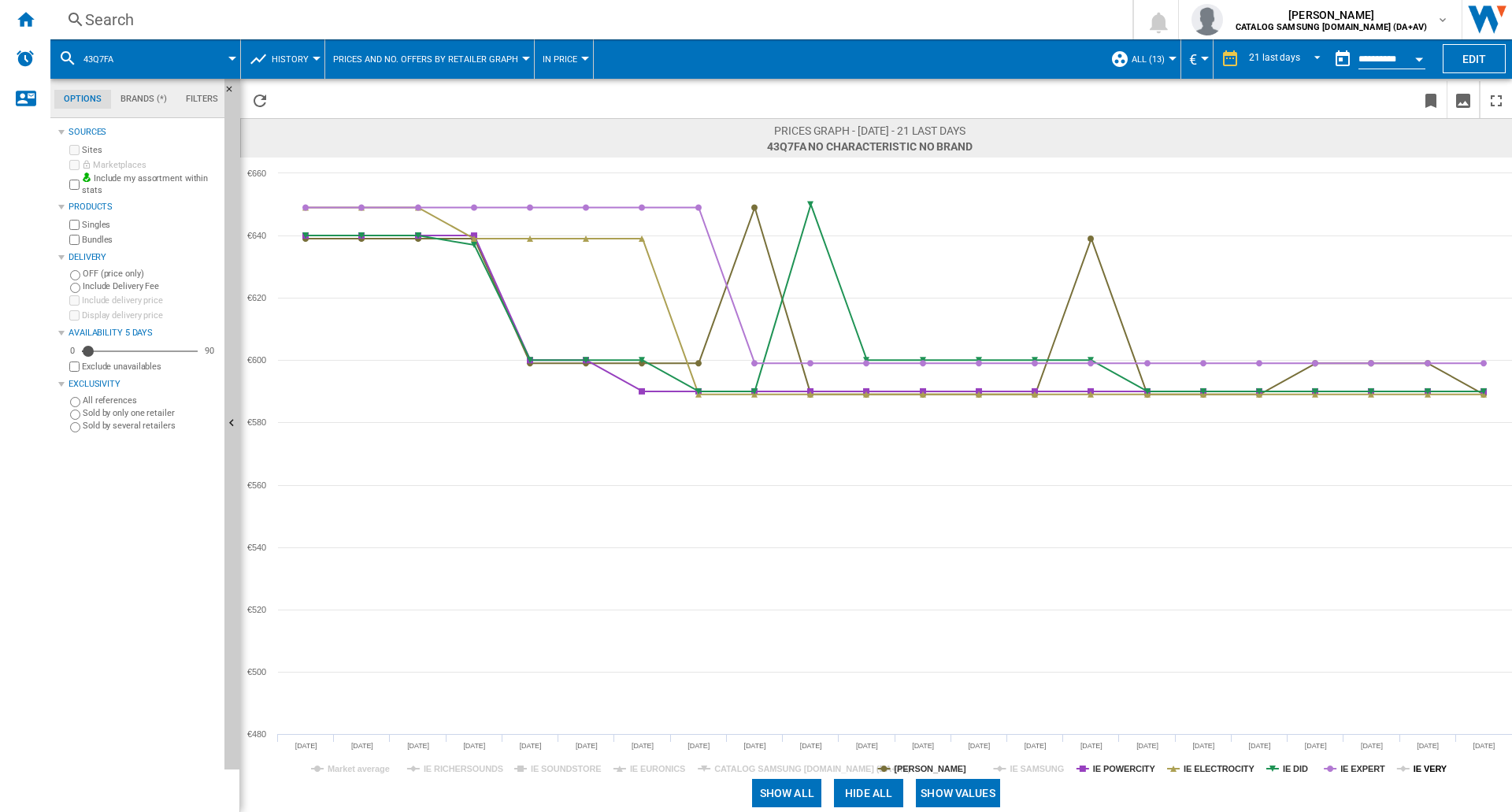
click at [1426, 769] on tspan "IE VERY" at bounding box center [1430, 768] width 34 height 10
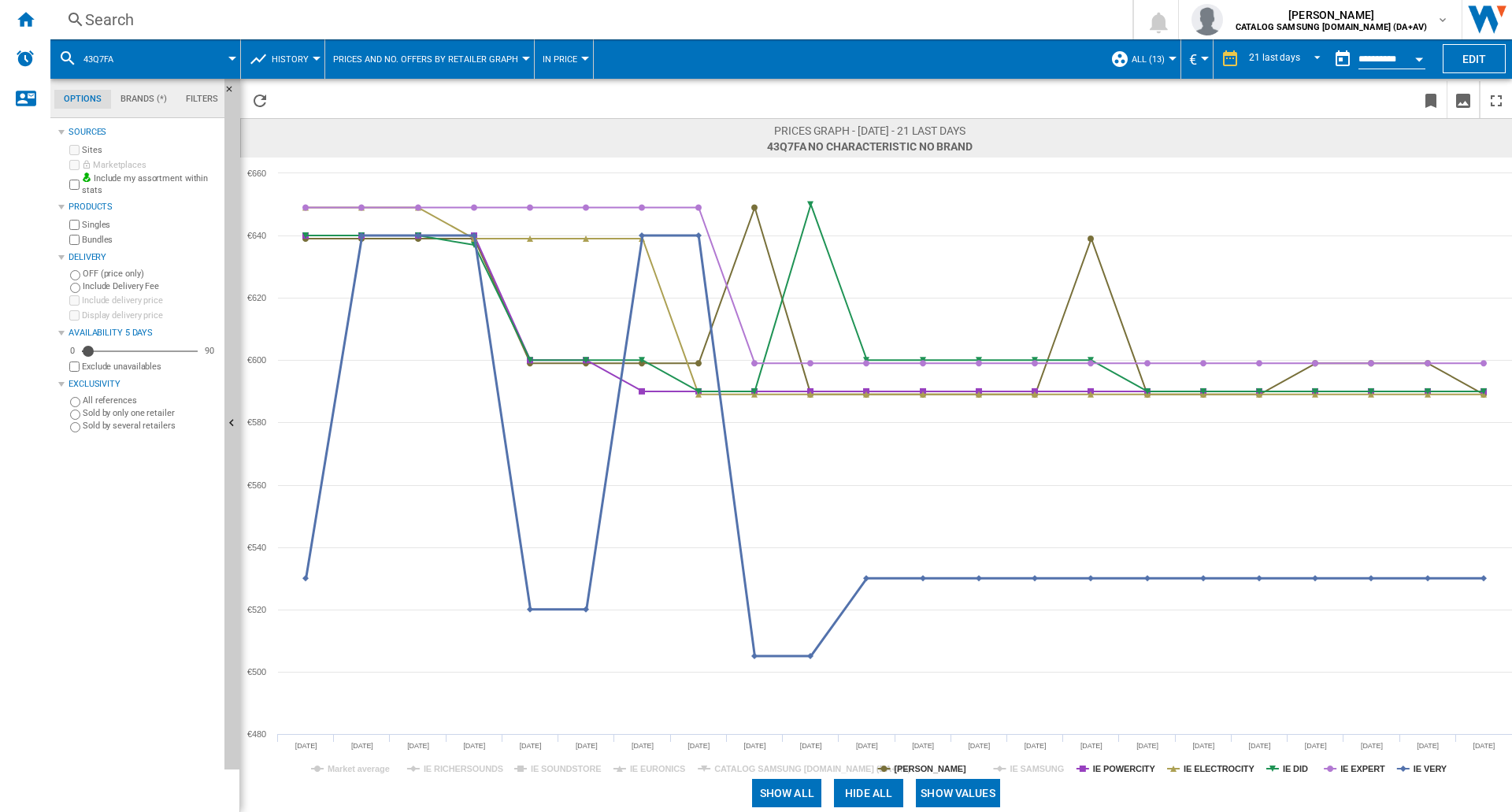
click at [1426, 769] on tspan "IE VERY" at bounding box center [1430, 768] width 34 height 10
